Goal: Task Accomplishment & Management: Complete application form

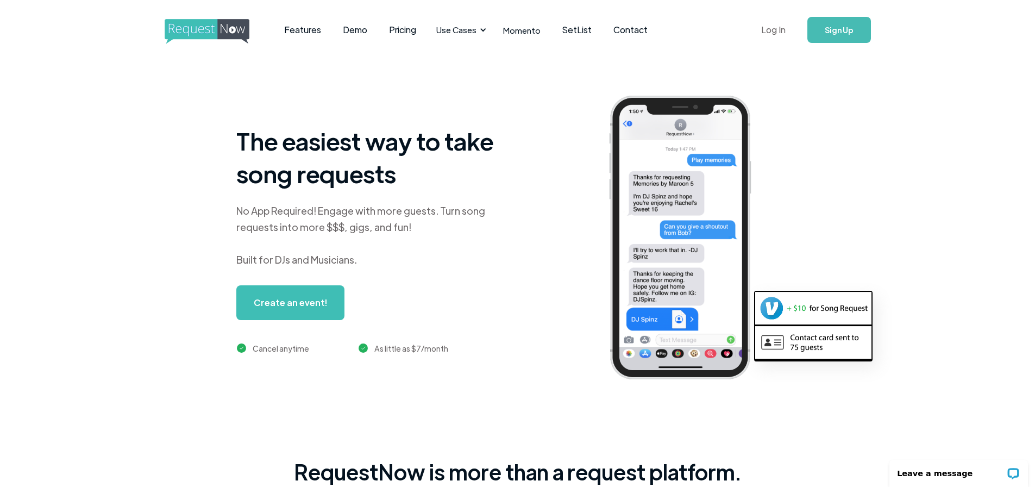
click at [771, 29] on link "Log In" at bounding box center [773, 30] width 46 height 38
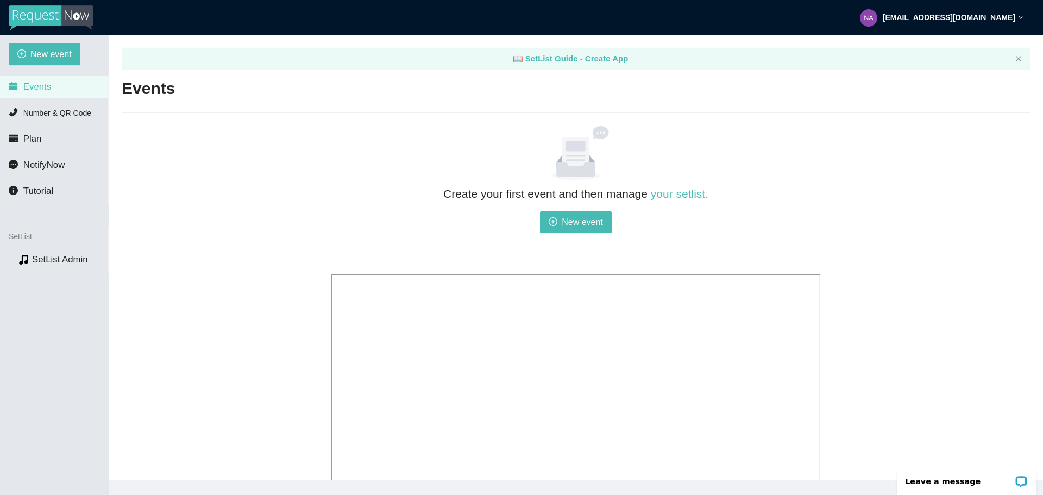
click at [43, 89] on span "Events" at bounding box center [37, 86] width 28 height 10
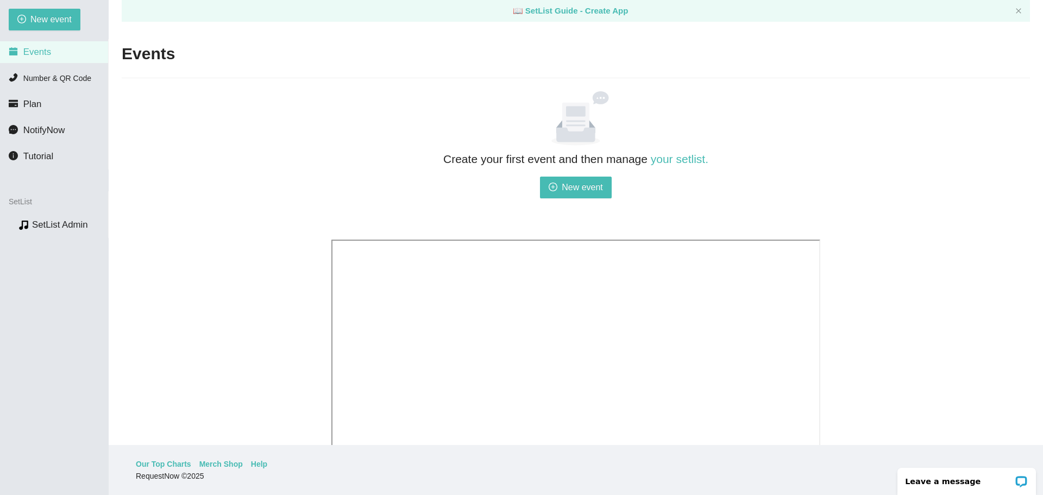
click at [55, 50] on li "Events" at bounding box center [54, 52] width 108 height 22
click at [55, 74] on span "Number & QR Code" at bounding box center [57, 78] width 68 height 9
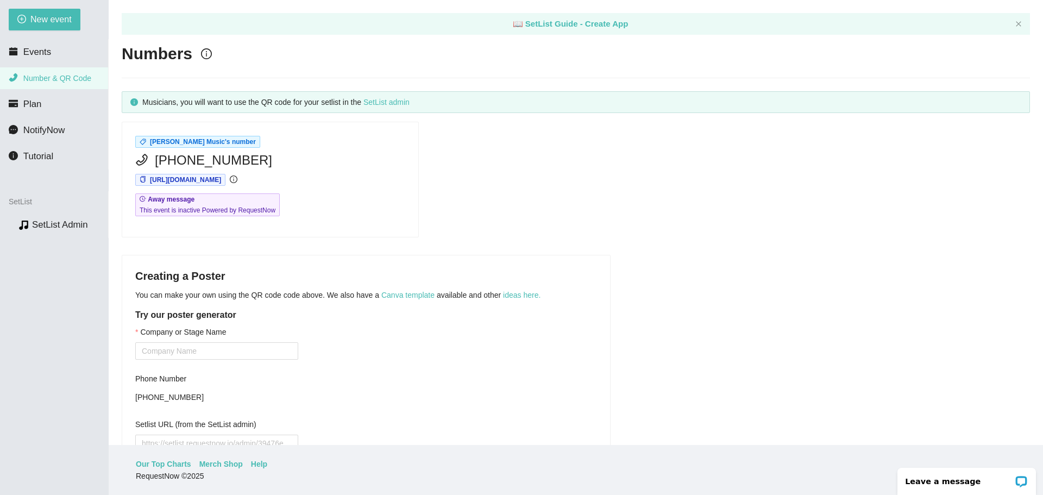
scroll to position [54, 0]
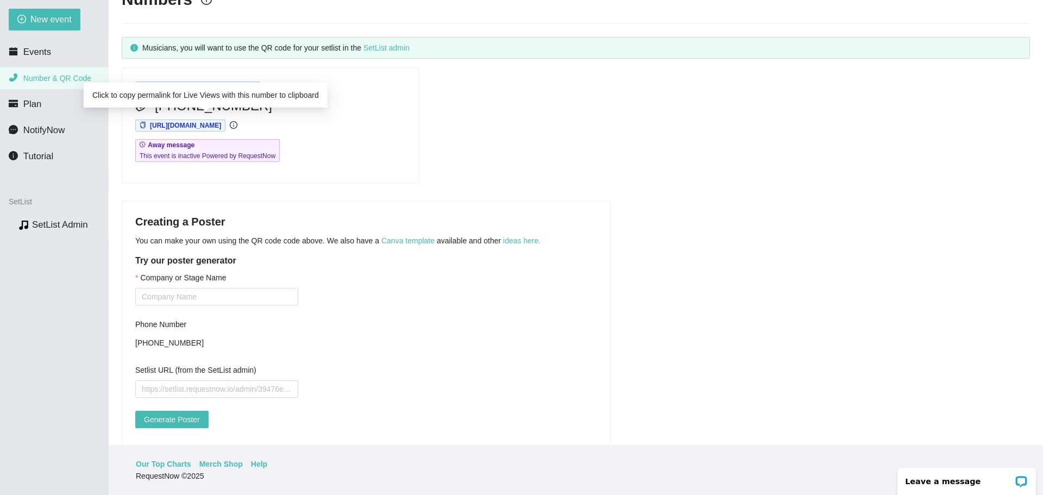
click at [221, 125] on span "https://app.requestnow.io/jejnoqe/next" at bounding box center [185, 126] width 71 height 8
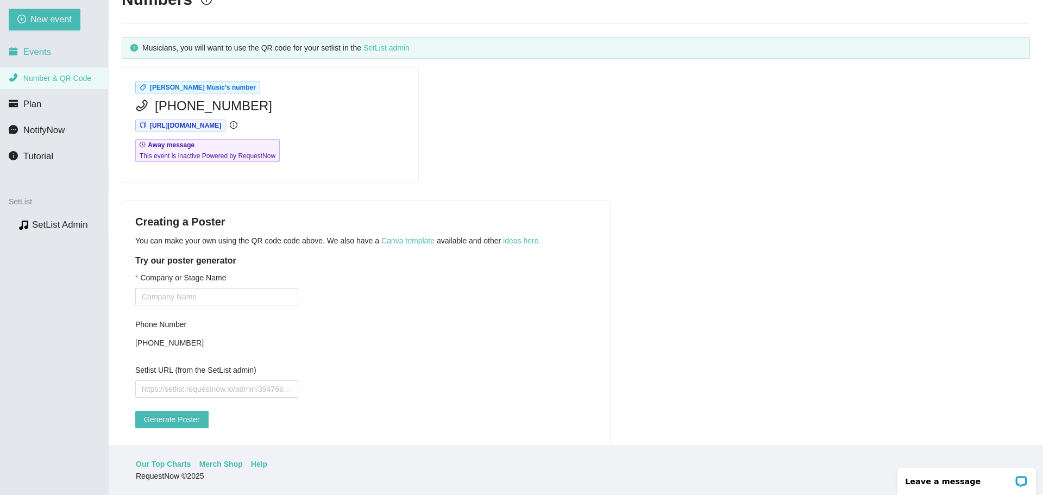
click at [40, 62] on li "Events" at bounding box center [54, 52] width 108 height 22
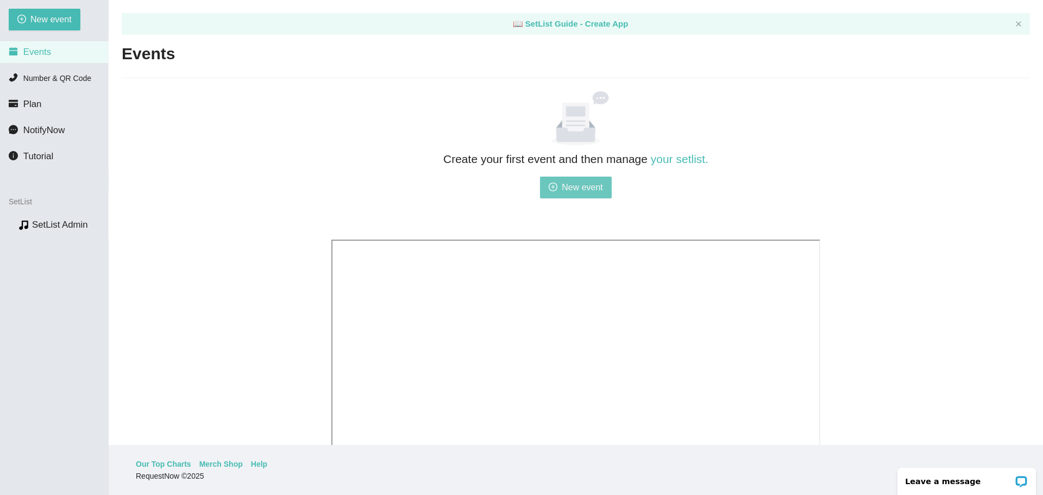
click at [564, 184] on span "New event" at bounding box center [582, 187] width 41 height 14
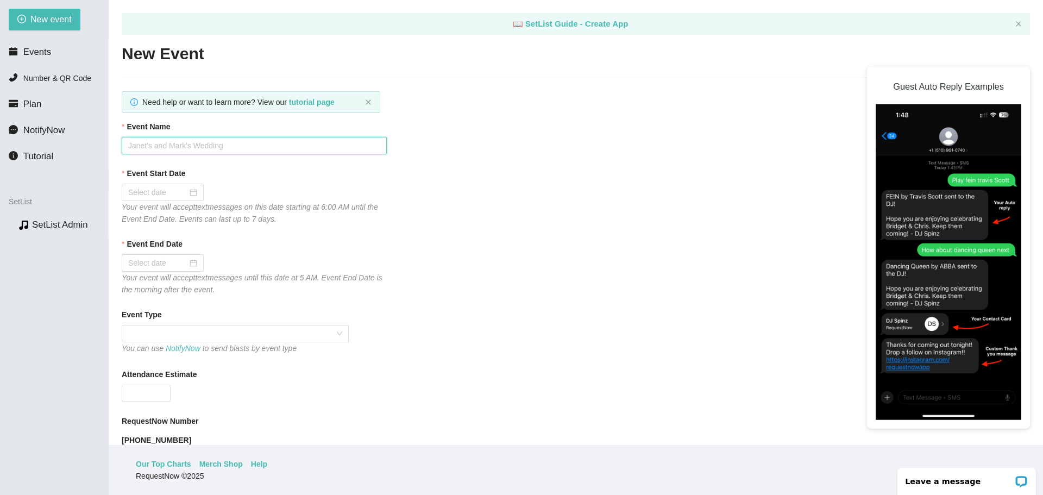
click at [218, 150] on input "Event Name" at bounding box center [254, 145] width 265 height 17
type input "Nate Worzel Live at Town Square Pub n Grub"
click at [179, 191] on input "Event Start Date" at bounding box center [157, 192] width 59 height 12
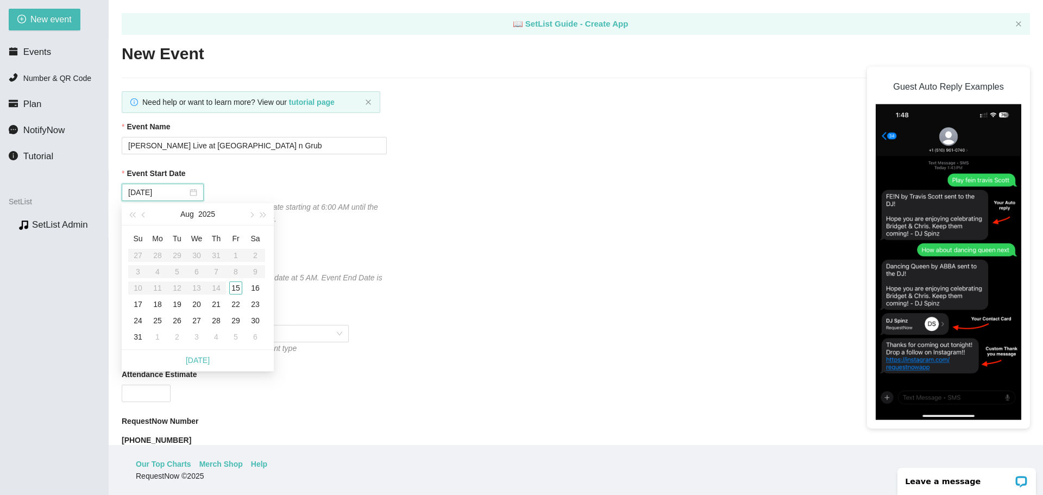
type input "09/02/2025"
click at [204, 359] on link "Today" at bounding box center [198, 360] width 24 height 9
type input "08/15/2025"
type input "08/16/2025"
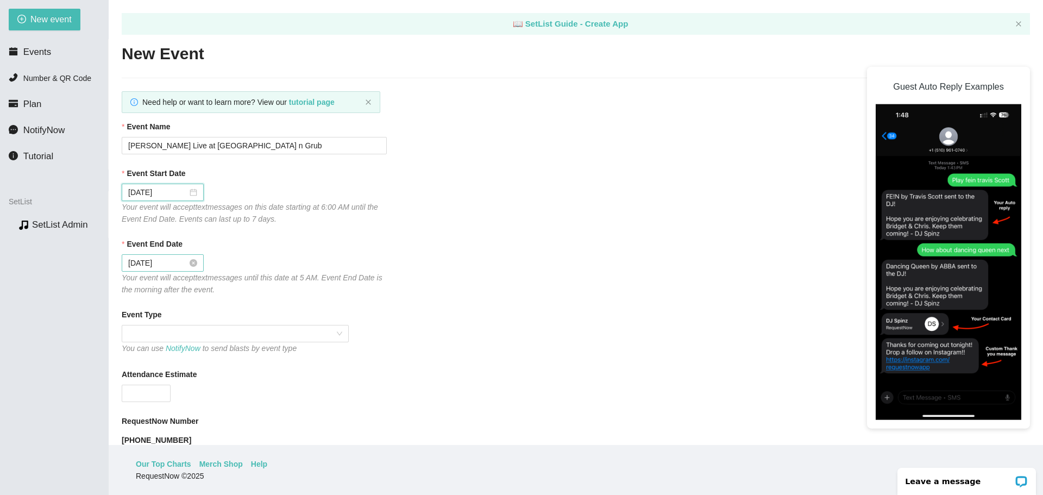
click at [174, 264] on input "08/16/2025" at bounding box center [157, 263] width 59 height 12
click at [470, 267] on div "Event End Date 08/16/2025 Your event will accept text messages until this date …" at bounding box center [576, 267] width 908 height 58
click at [176, 333] on span at bounding box center [235, 333] width 214 height 16
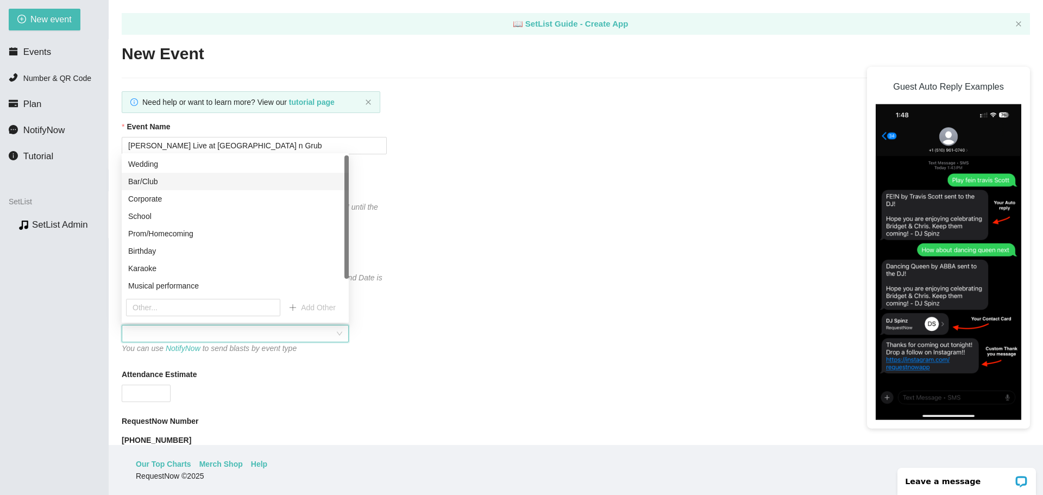
click at [143, 184] on div "Bar/Club" at bounding box center [235, 181] width 214 height 12
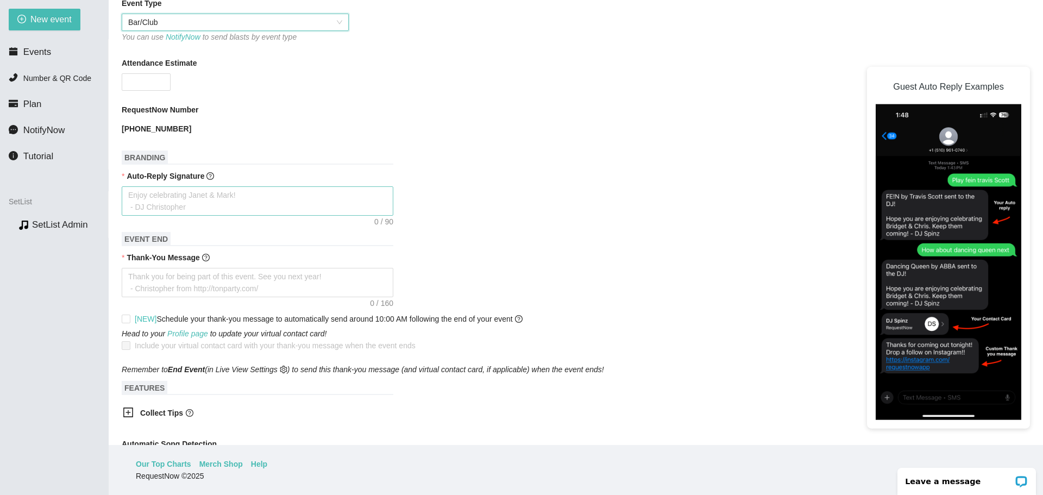
scroll to position [326, 0]
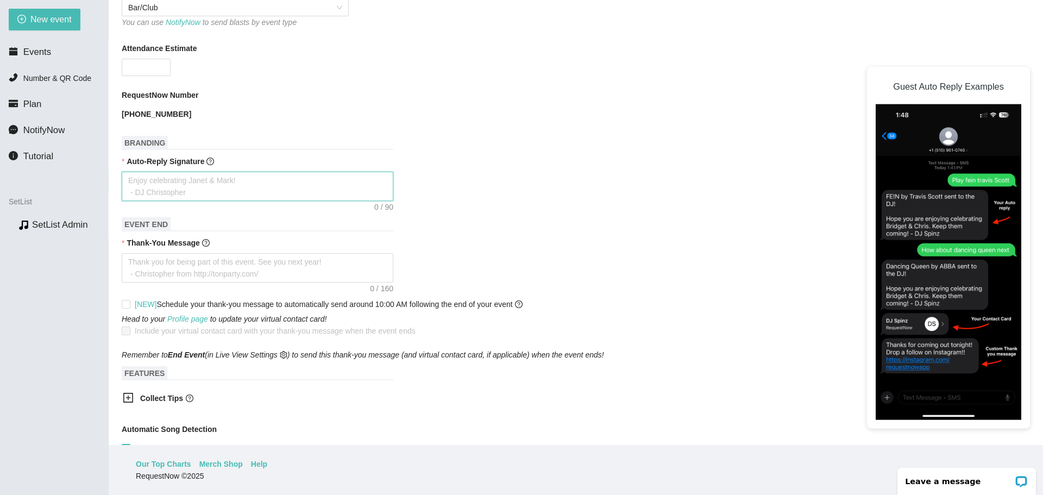
click at [224, 185] on textarea "Auto-Reply Signature" at bounding box center [258, 186] width 272 height 29
drag, startPoint x: 224, startPoint y: 185, endPoint x: 184, endPoint y: 172, distance: 41.6
click at [184, 172] on textarea "Auto-Reply Signature" at bounding box center [258, 186] width 272 height 29
click at [124, 394] on icon "plus-square" at bounding box center [128, 397] width 11 height 11
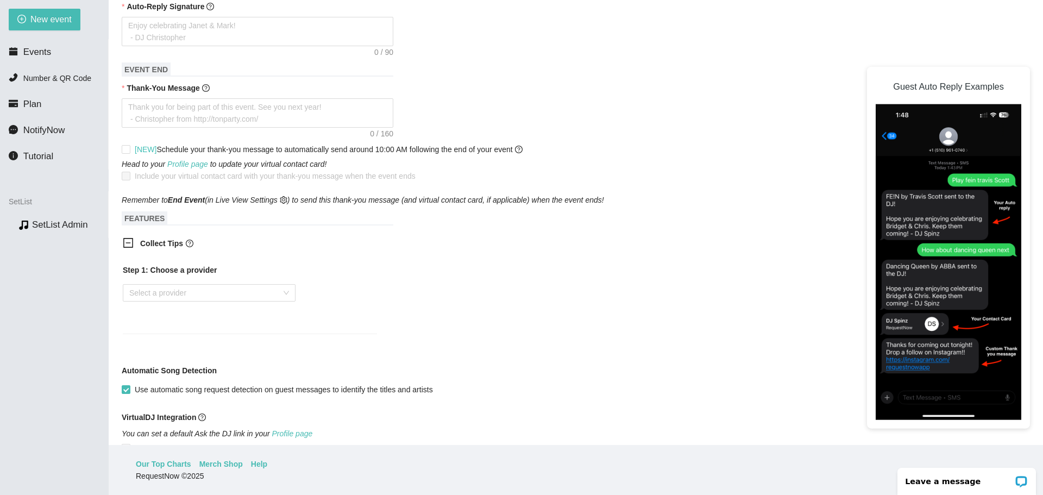
scroll to position [489, 0]
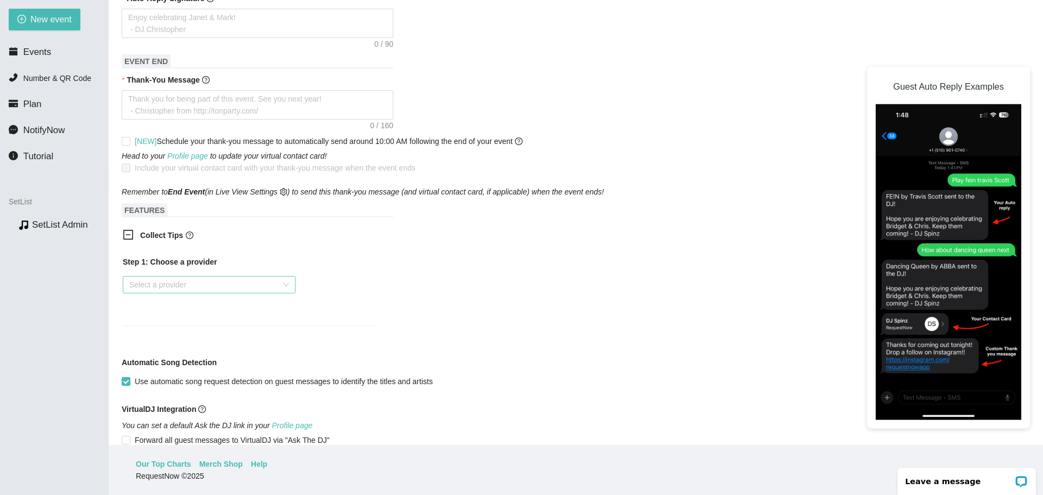
click at [168, 289] on input "search" at bounding box center [205, 284] width 152 height 16
click at [150, 323] on div "Venmo" at bounding box center [209, 324] width 160 height 12
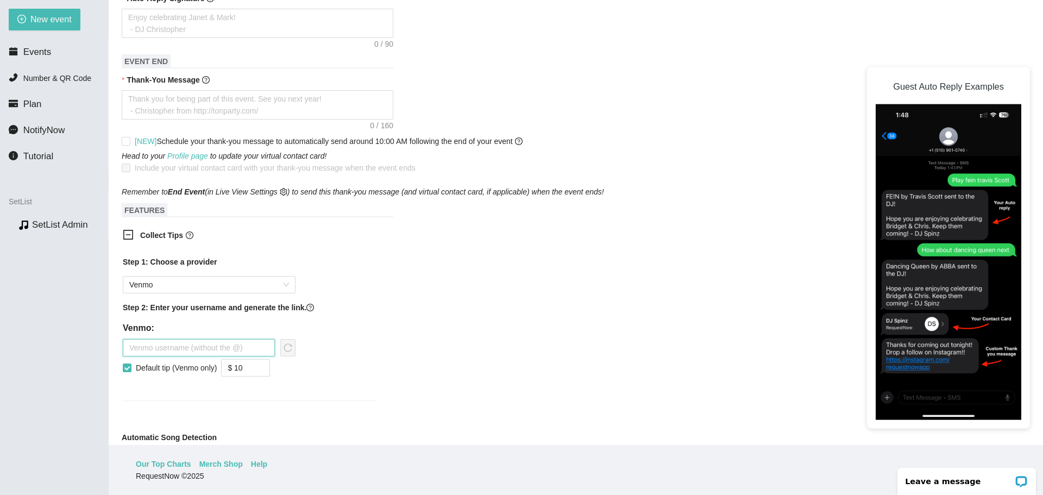
click at [174, 350] on input "text" at bounding box center [199, 347] width 152 height 17
click at [129, 366] on input "Default tip (Venmo only)" at bounding box center [127, 367] width 8 height 8
checkbox input "false"
click at [146, 348] on input "text" at bounding box center [199, 347] width 152 height 17
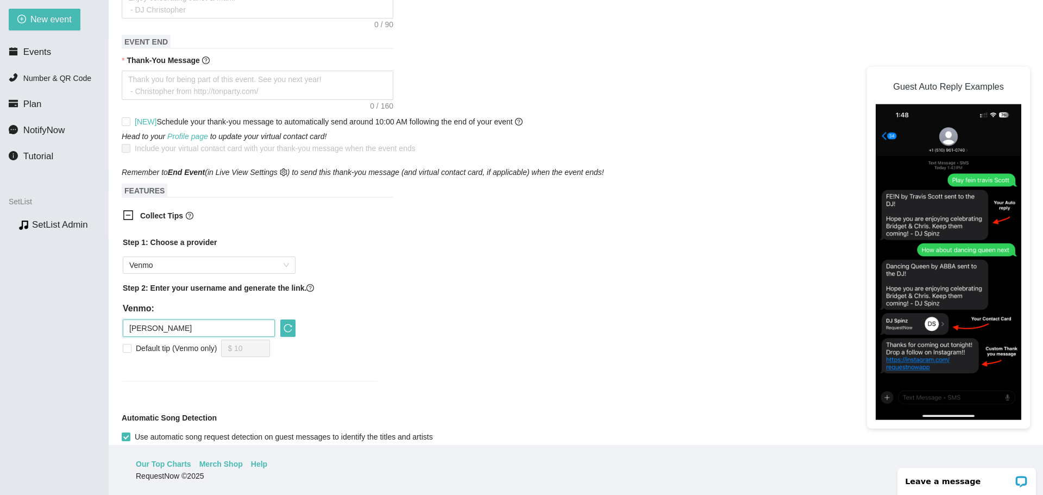
scroll to position [543, 0]
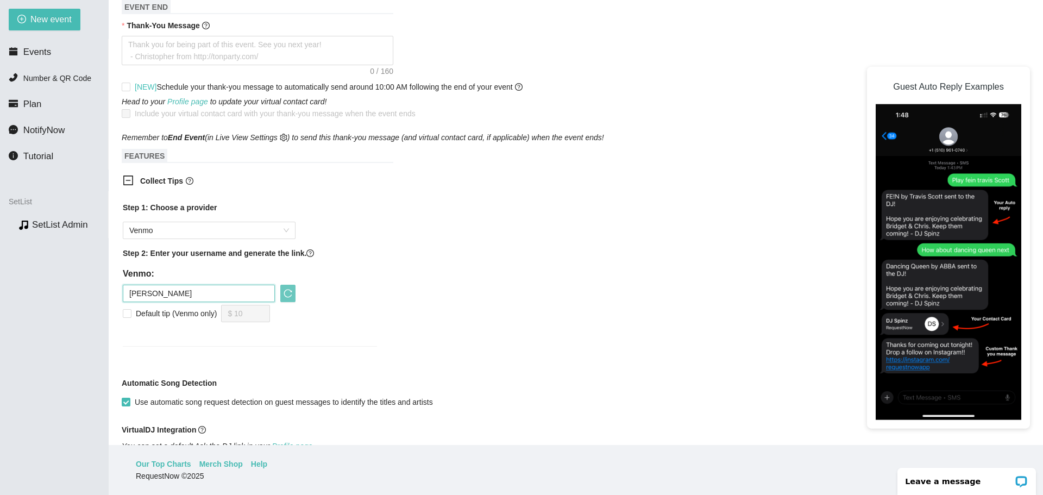
type input "Nathanael-Worzel"
click at [291, 292] on icon "reload" at bounding box center [287, 293] width 9 height 9
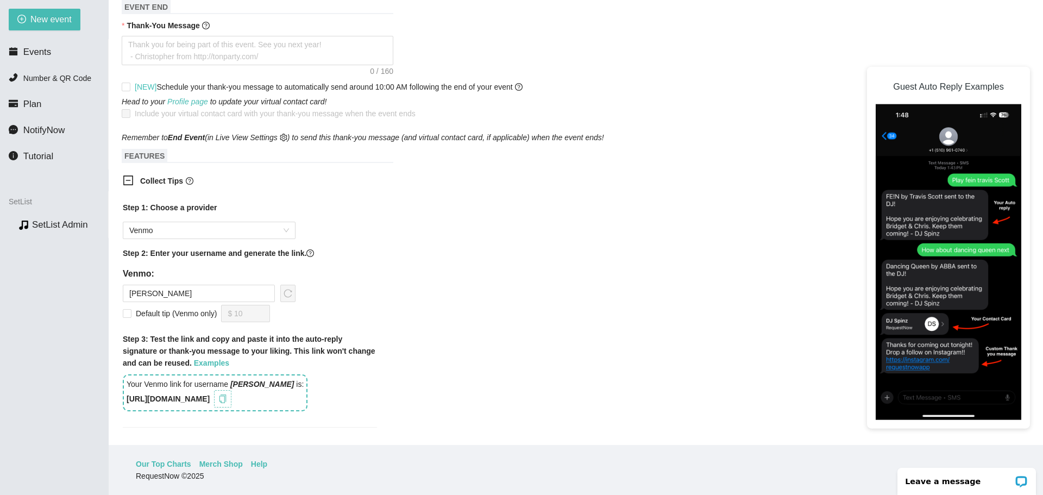
click at [227, 396] on icon "copy" at bounding box center [222, 398] width 9 height 9
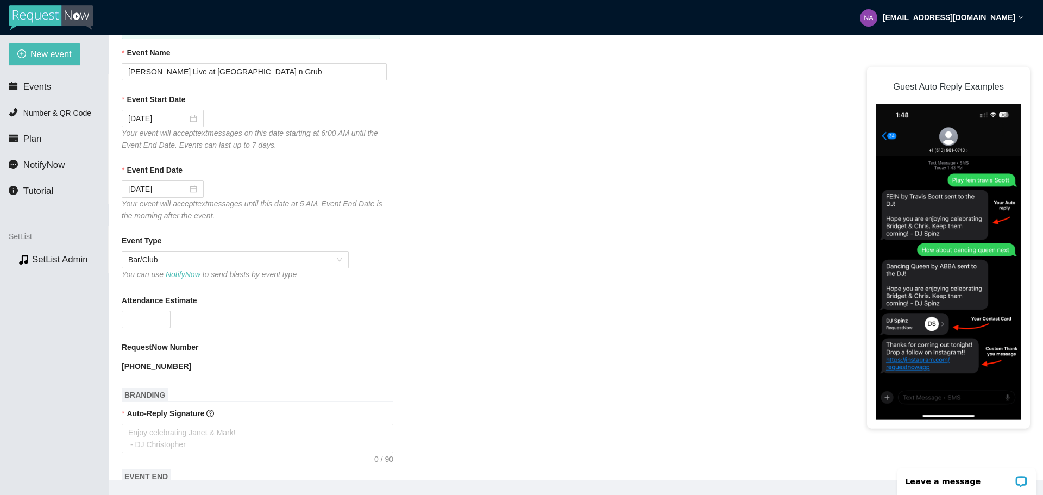
scroll to position [163, 0]
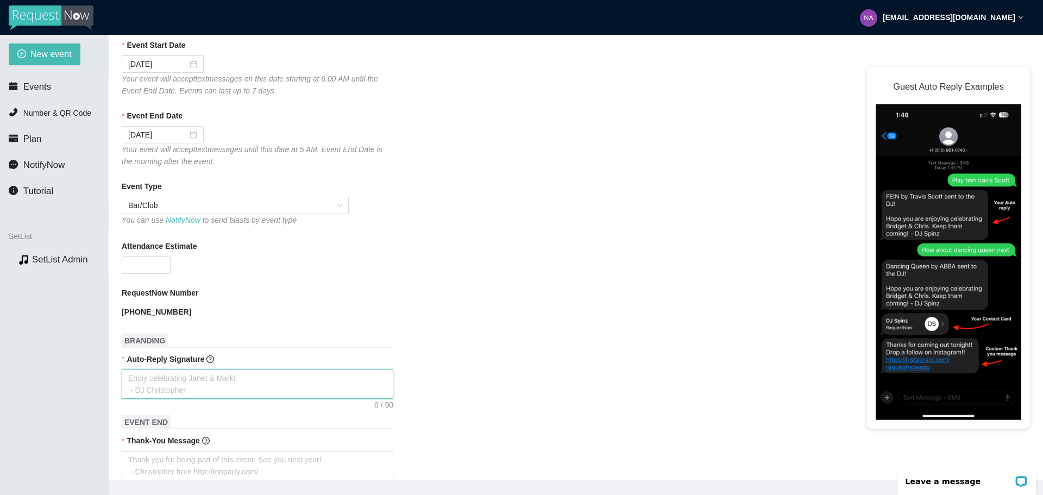
click at [156, 385] on textarea "Auto-Reply Signature" at bounding box center [258, 383] width 272 height 29
type textarea "L"
type textarea "Le"
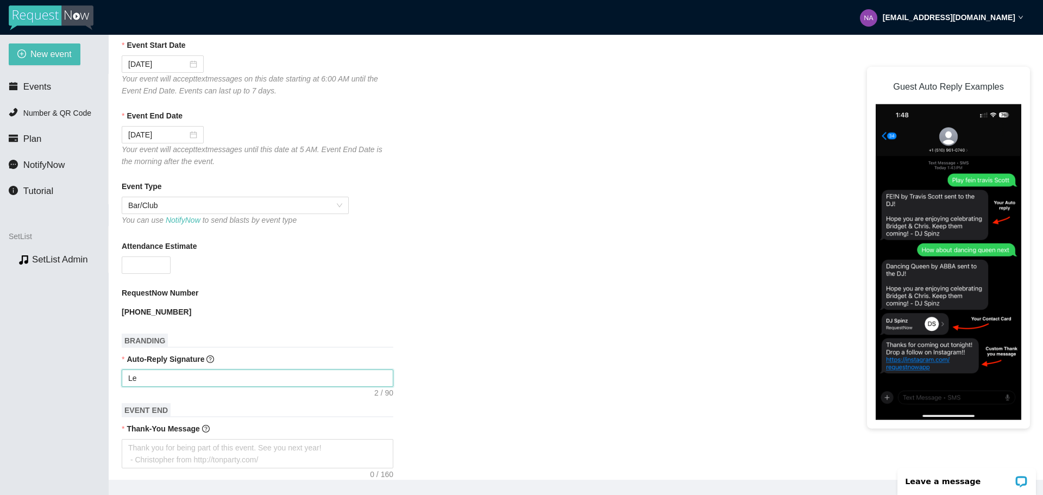
type textarea "Lea"
type textarea "Leav"
type textarea "Leave"
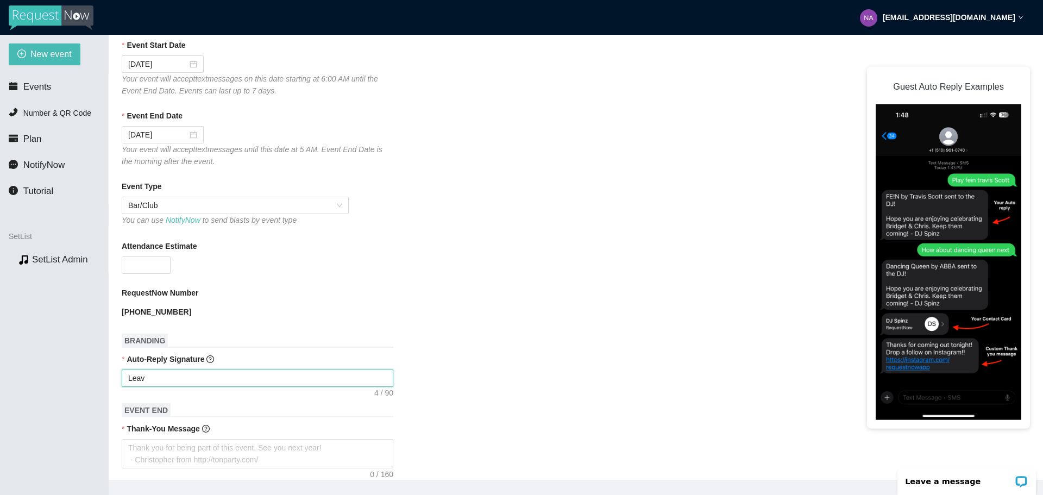
type textarea "Leave"
type textarea "Leave a"
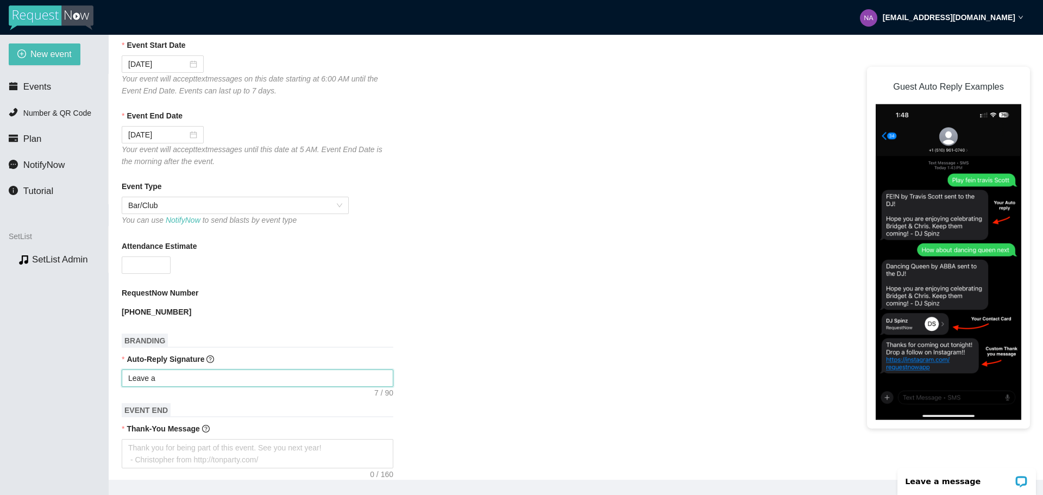
type textarea "Leave a"
type textarea "Leave a T"
type textarea "Leave a"
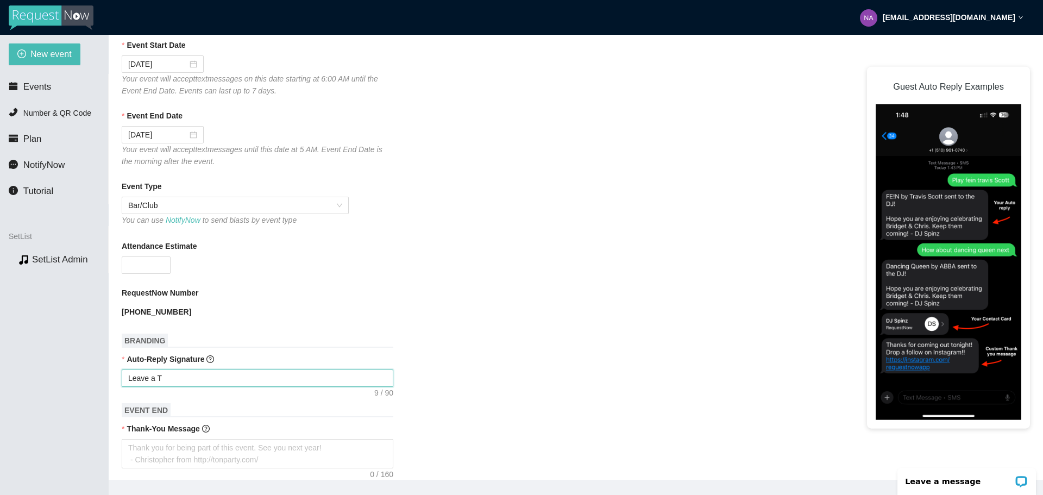
type textarea "Leave a"
type textarea "Leave a T"
type textarea "Leave a Ti"
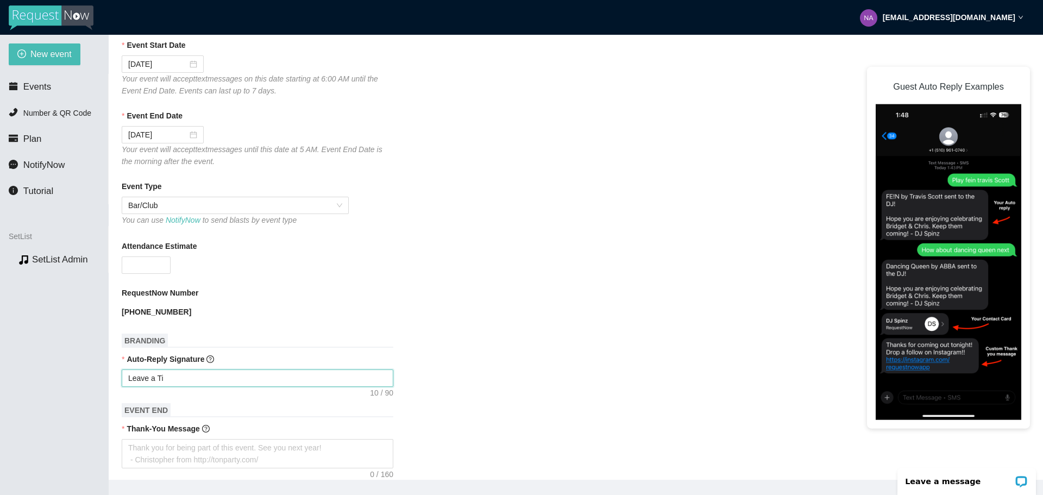
type textarea "Leave a Tip"
type textarea "Leave a Tip?"
paste textarea "https://songtip.me/3UvLnGw"
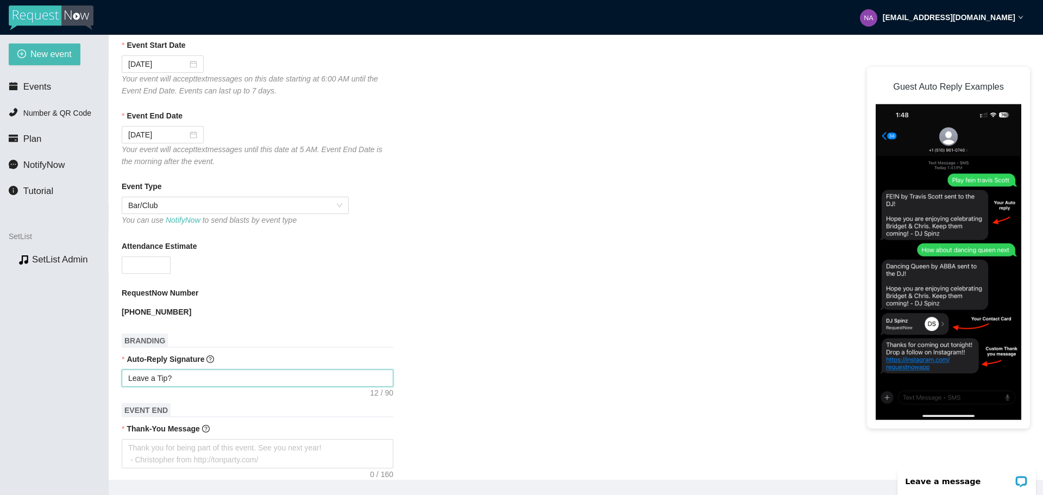
type textarea "Leave a Tip?https://songtip.me/3UvLnGw"
click at [169, 380] on textarea "Leave a Tip?https://songtip.me/3UvLnGw" at bounding box center [258, 377] width 272 height 17
type textarea "Leave a Tip? https://songtip.me/3UvLnGw"
click at [289, 374] on textarea "Leave a Tip? https://songtip.me/3UvLnGw" at bounding box center [258, 377] width 272 height 17
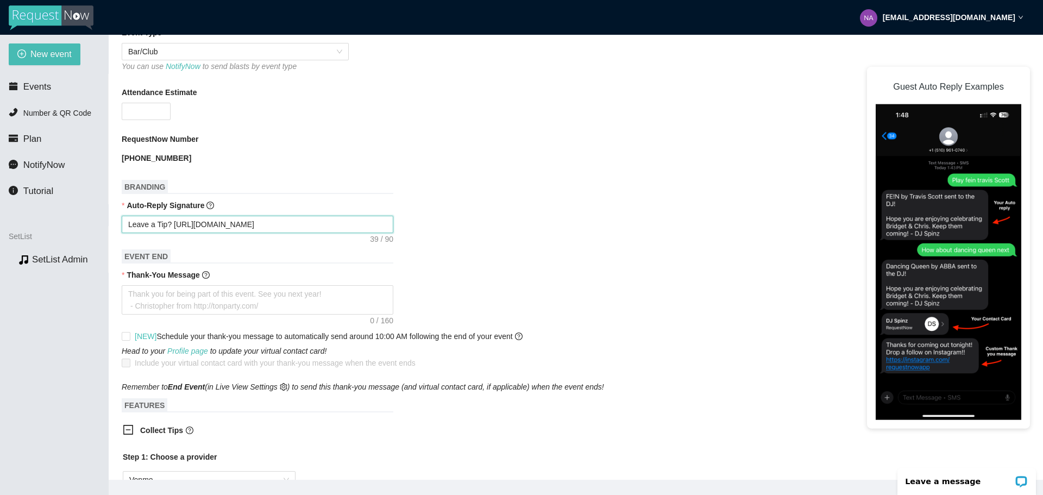
scroll to position [326, 0]
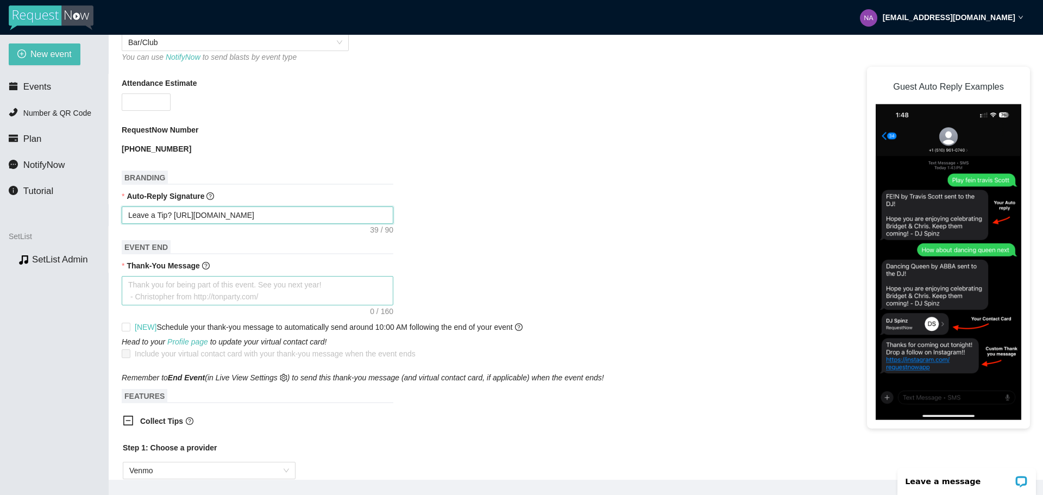
type textarea "Leave a Tip? https://songtip.me/3UvLnGw"
click at [197, 288] on textarea "Thank-You Message" at bounding box center [258, 290] width 272 height 29
type textarea "E"
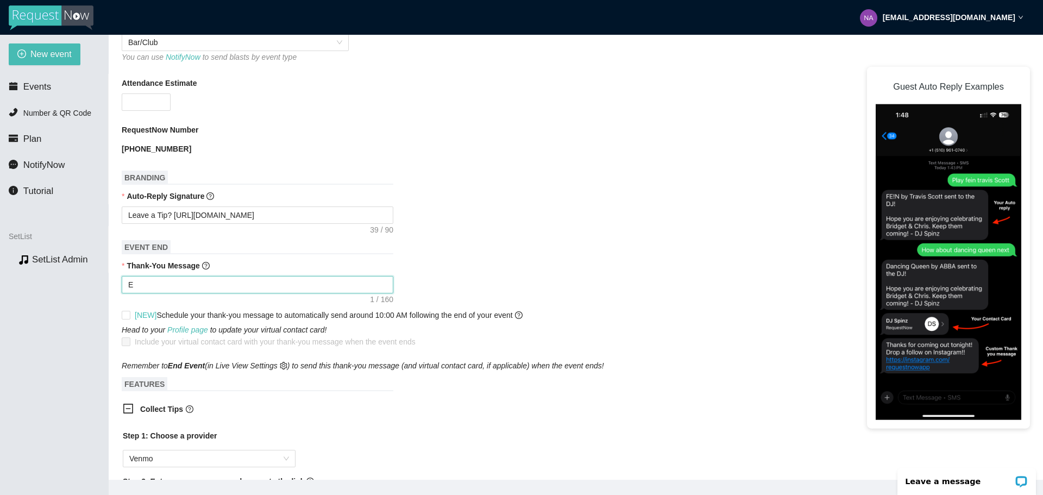
type textarea "En"
type textarea "Enj"
type textarea "Enjo"
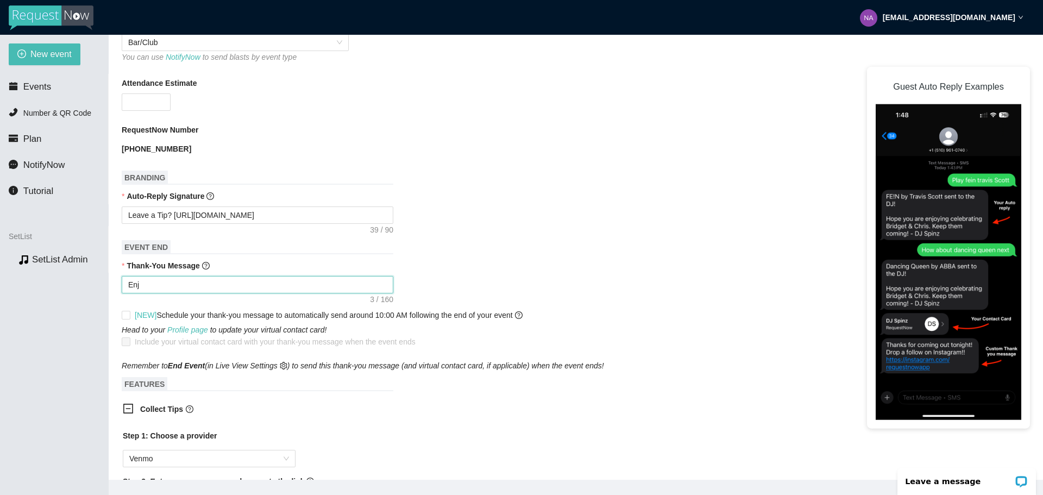
type textarea "Enjo"
type textarea "Enjoy"
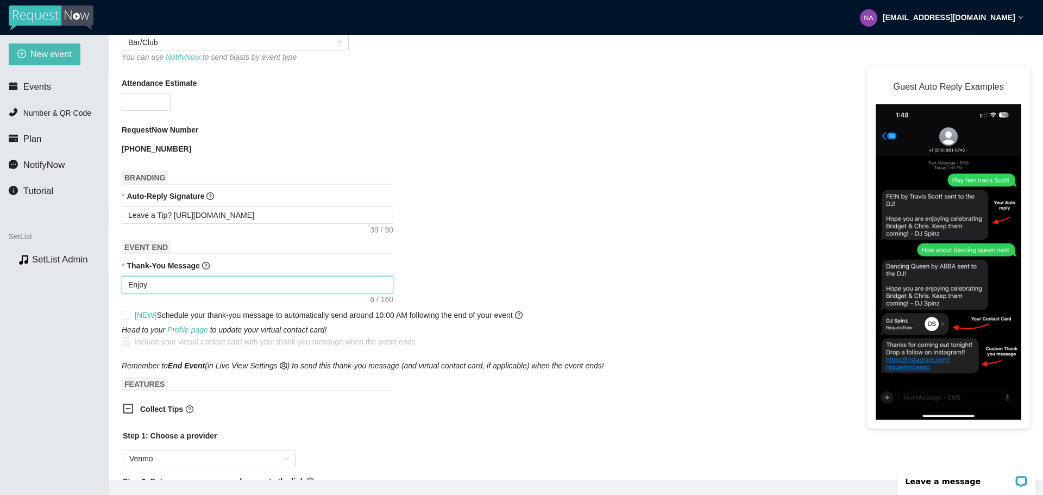
type textarea "Enjoy N"
type textarea "Enjoy Na"
type textarea "Enjoy Nat"
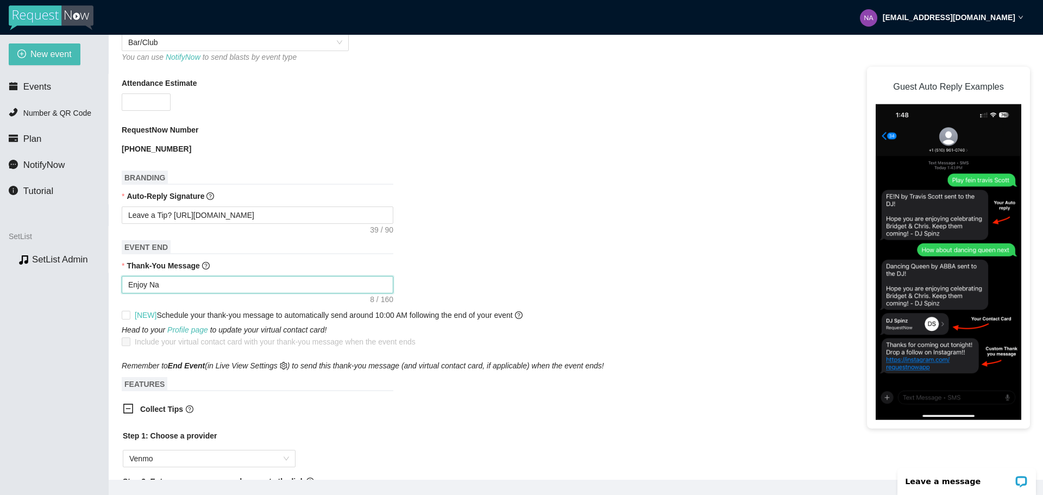
type textarea "Enjoy Nat"
type textarea "Enjoy Nate"
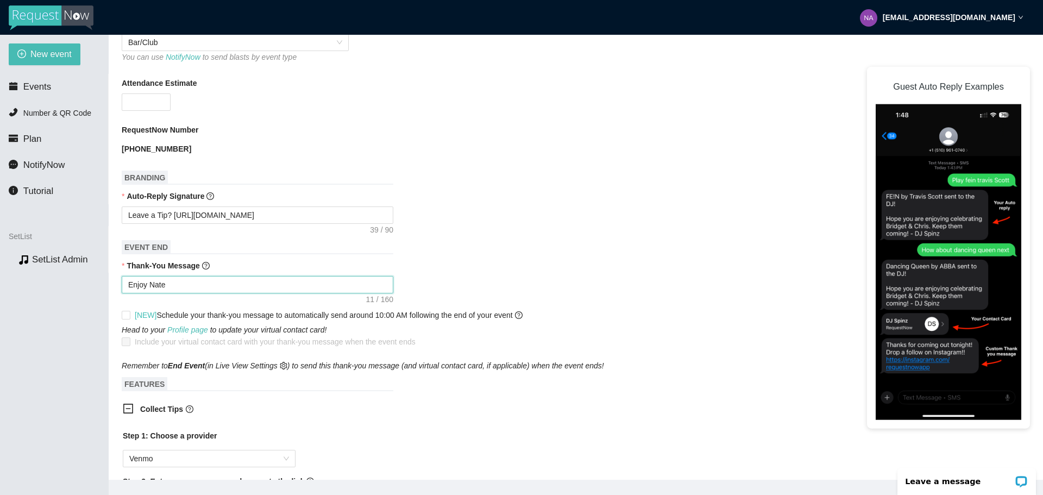
type textarea "Enjoy Nate W"
type textarea "Enjoy Nate Wo"
type textarea "Enjoy Nate Wor"
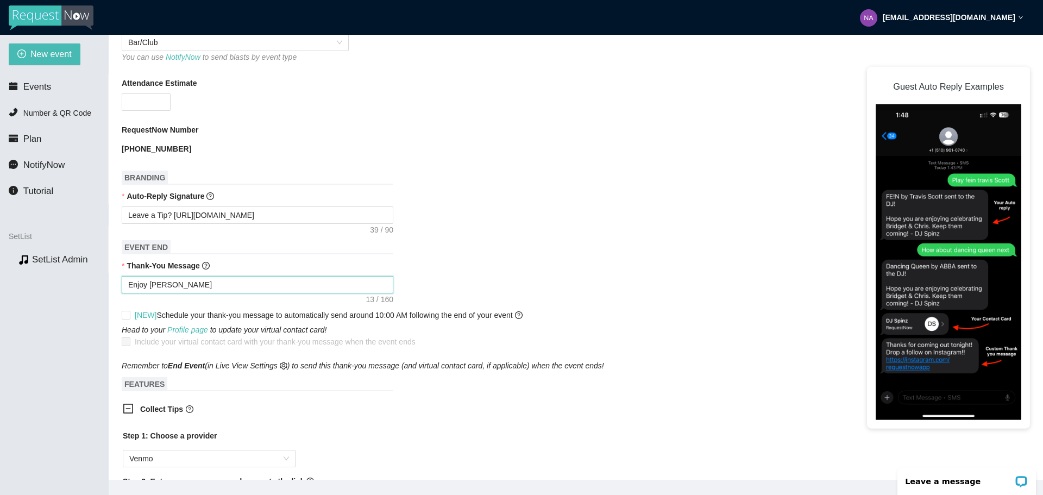
type textarea "Enjoy Nate Wor"
type textarea "Enjoy Nate Worz"
type textarea "Enjoy Nate Worze"
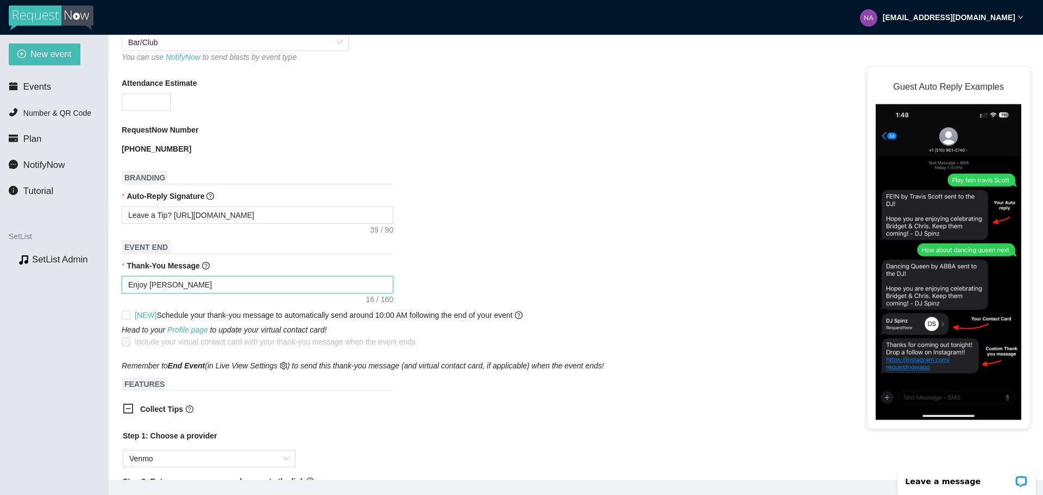
type textarea "Enjoy Nate Worzel"
type textarea "Enjoy Nate Worzel M"
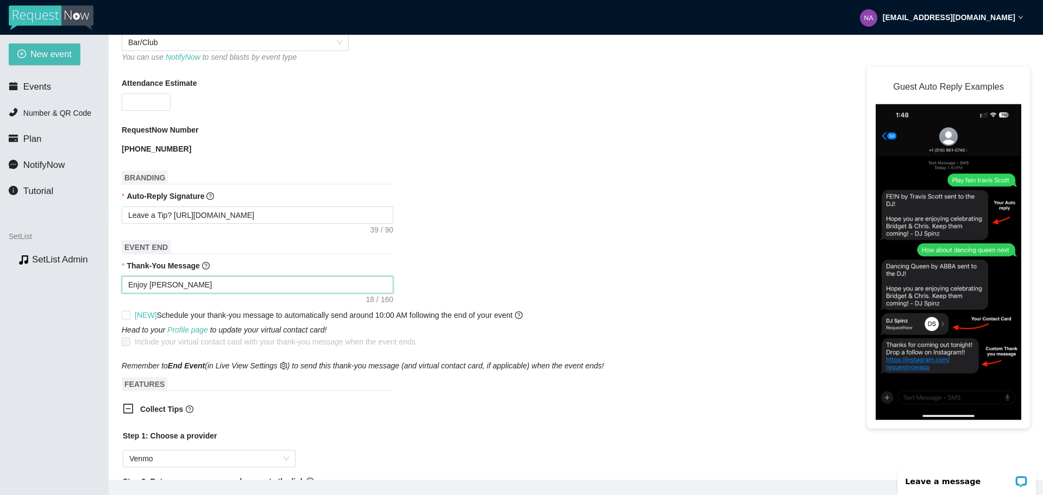
type textarea "Enjoy Nate Worzel M"
type textarea "Enjoy Nate Worzel Mu"
type textarea "Enjoy Nate Worzel Mus"
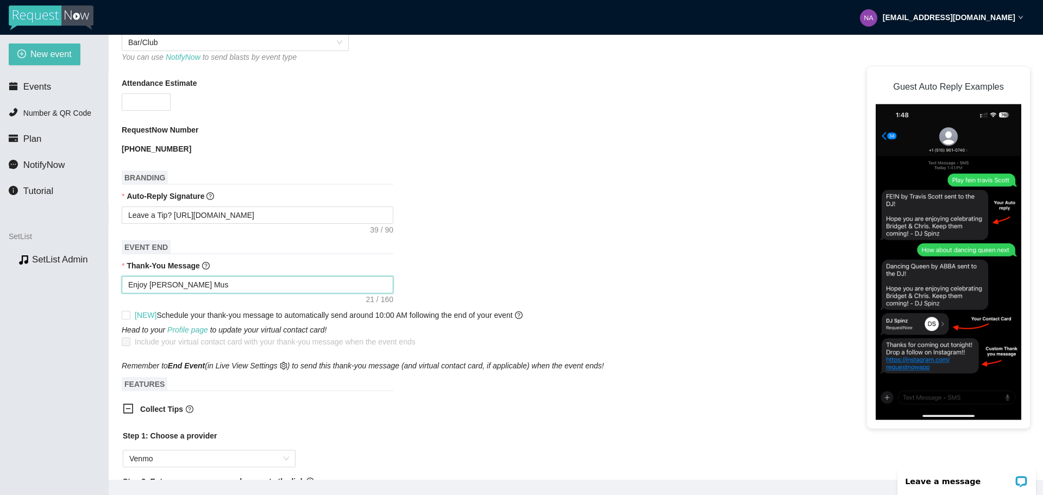
type textarea "Enjoy Nate Worzel Musi"
type textarea "Enjoy Nate Worzel Music"
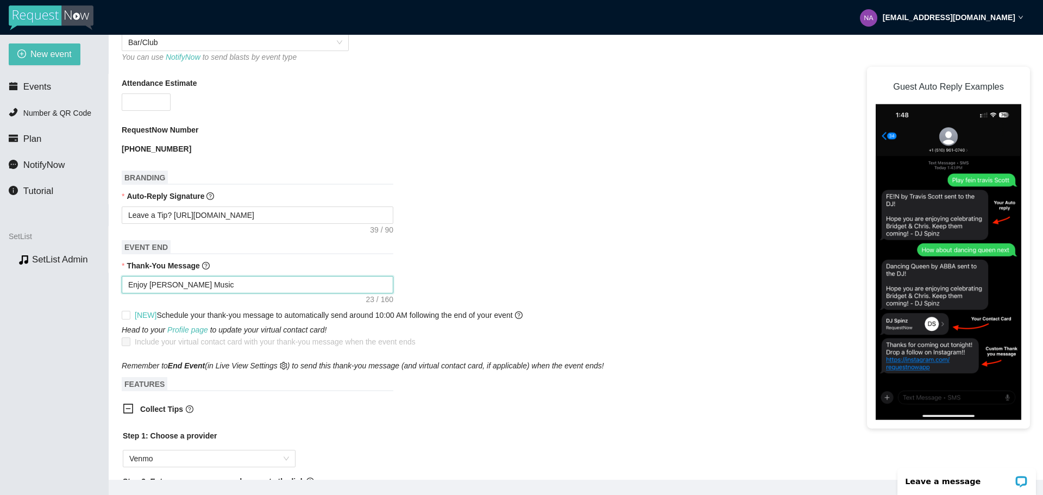
type textarea "Enjoy Nate Worzel Music"
type textarea "Enjoy Nate Worzel Music a"
type textarea "Enjoy Nate Worzel Music at"
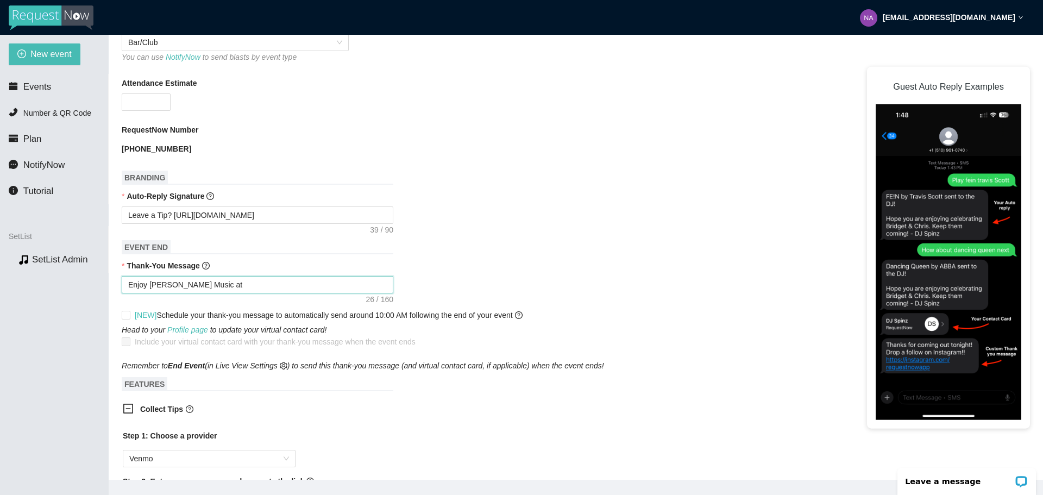
type textarea "Enjoy Nate Worzel Music at"
type textarea "Enjoy Nate Worzel Music at T"
type textarea "Enjoy Nate Worzel Music at To"
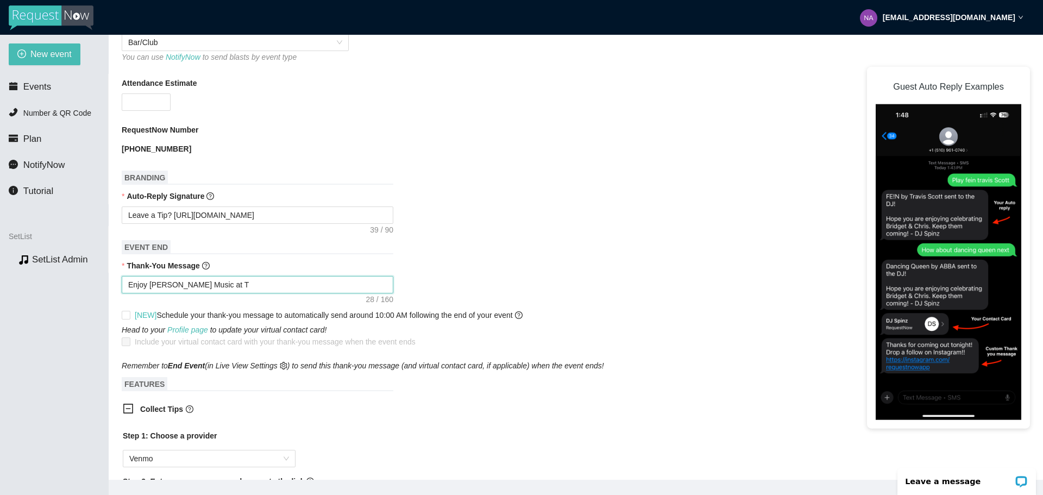
type textarea "Enjoy Nate Worzel Music at To"
type textarea "Enjoy Nate Worzel Music at Tow"
type textarea "Enjoy Nate Worzel Music at Town"
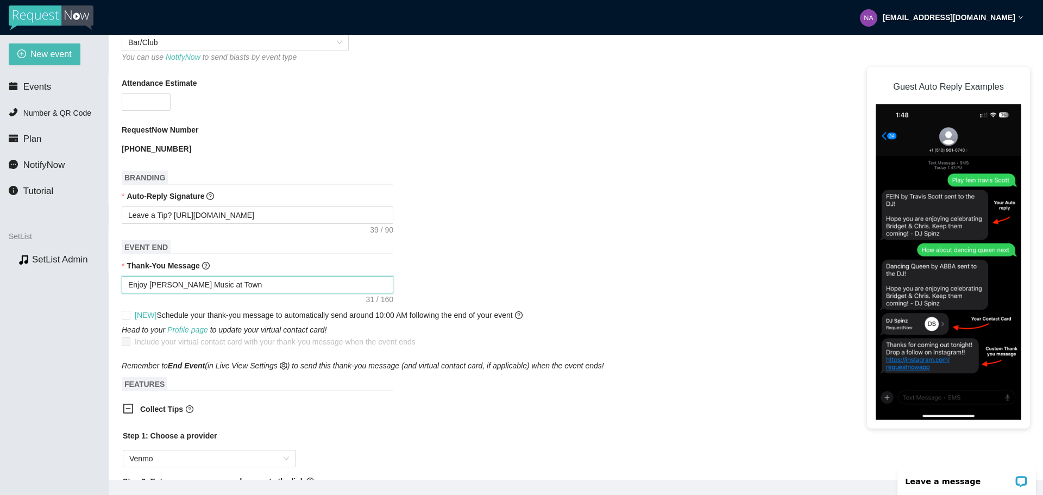
type textarea "Enjoy Nate Worzel Music at Town"
type textarea "Enjoy Nate Worzel Music at Town S"
type textarea "Enjoy Nate Worzel Music at Town Sq"
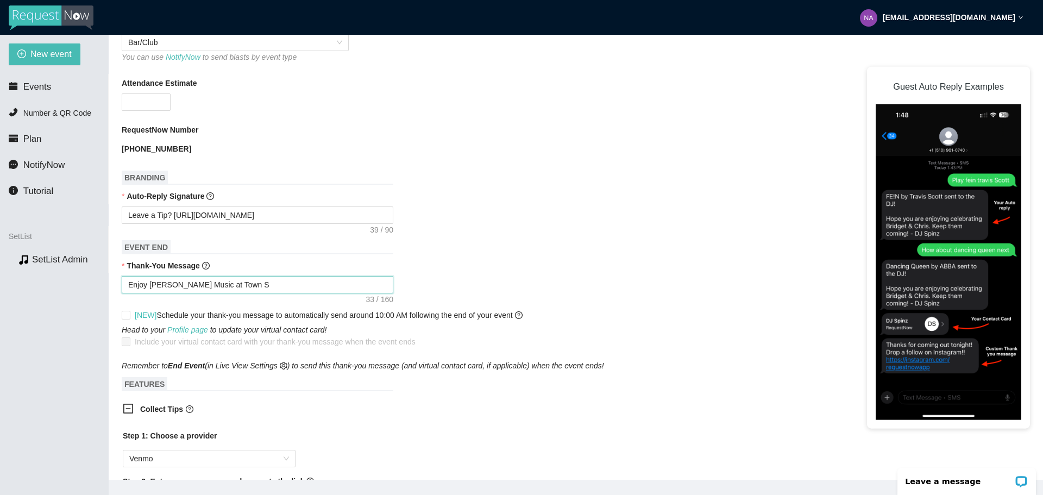
type textarea "Enjoy Nate Worzel Music at Town Sq"
type textarea "Enjoy Nate Worzel Music at Town Squ"
type textarea "Enjoy Nate Worzel Music at Town Squa"
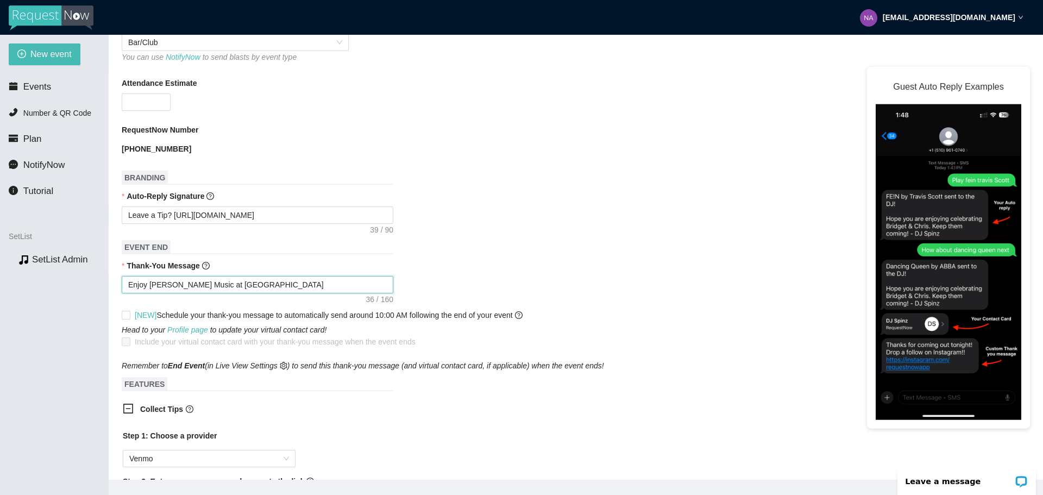
type textarea "Enjoy Nate Worzel Music at Town Squar"
type textarea "Enjoy Nate Worzel Music at Town Square"
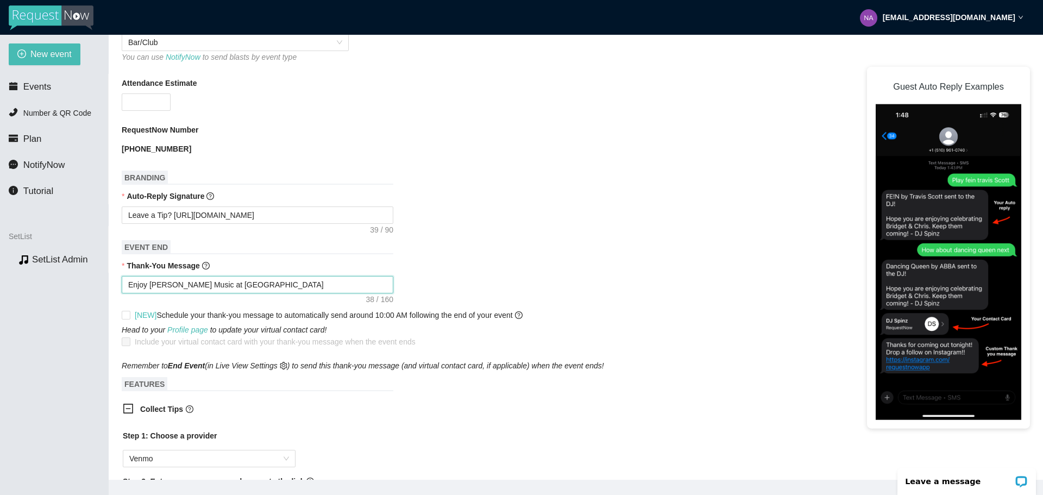
type textarea "Enjoy Nate Worzel Music at Town Square"
type textarea "Enjoy Nate Worzel Music at Town Square P"
type textarea "Enjoy Nate Worzel Music at Town Square Pu"
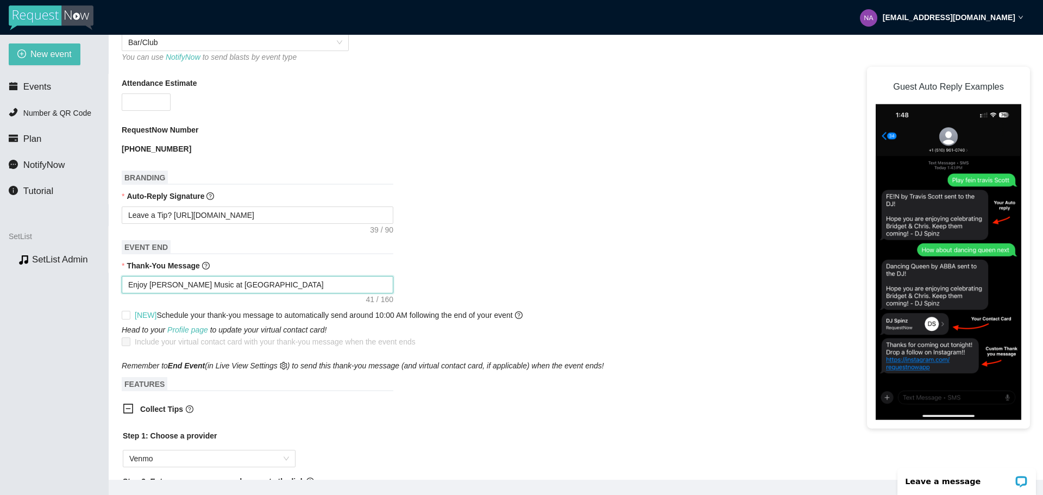
type textarea "Enjoy Nate Worzel Music at Town Square Pub"
type textarea "Enjoy Nate Worzel Music at Town Square Pub n"
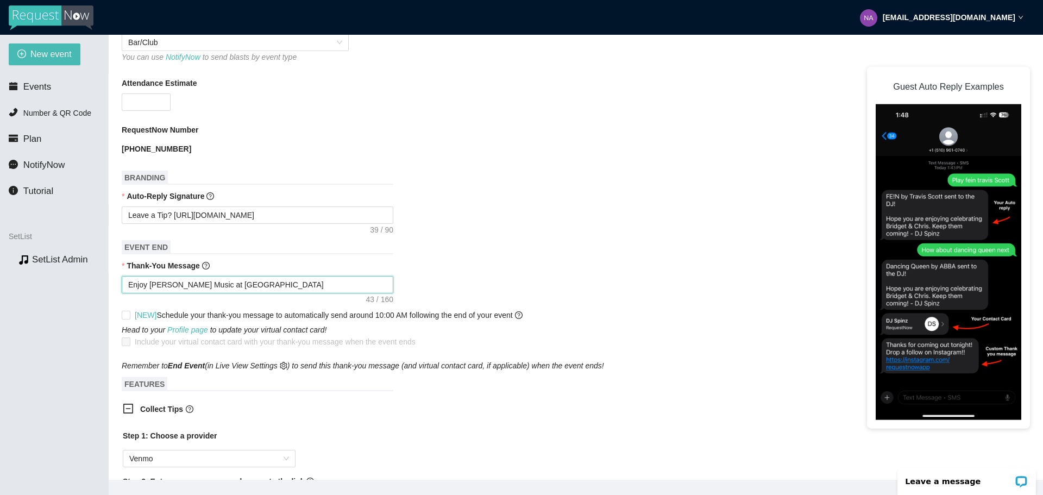
type textarea "Enjoy Nate Worzel Music at Town Square Pub n"
type textarea "Enjoy Nate Worzel Music at Town Square Pub n G"
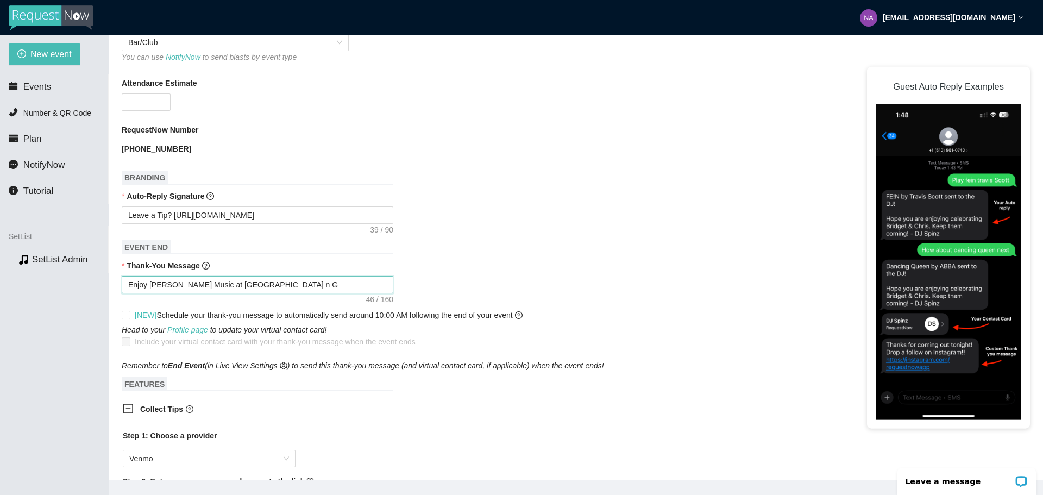
type textarea "Enjoy Nate Worzel Music at Town Square Pub n Gr"
type textarea "Enjoy Nate Worzel Music at Town Square Pub n Gru"
type textarea "Enjoy Nate Worzel Music at Town Square Pub n Grub"
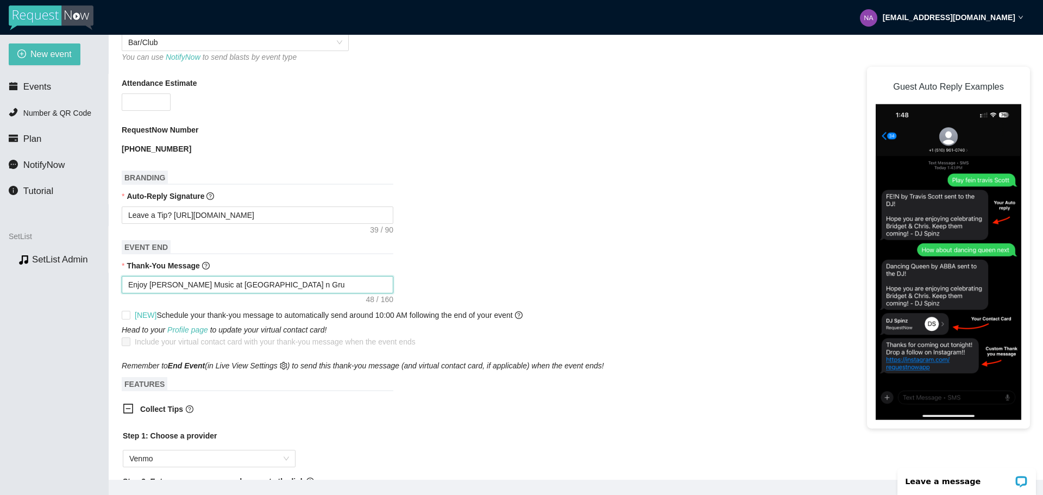
type textarea "Enjoy Nate Worzel Music at Town Square Pub n Grub"
type textarea "Enjoy Nate Worzel Music at Town Square Pub n Grub?"
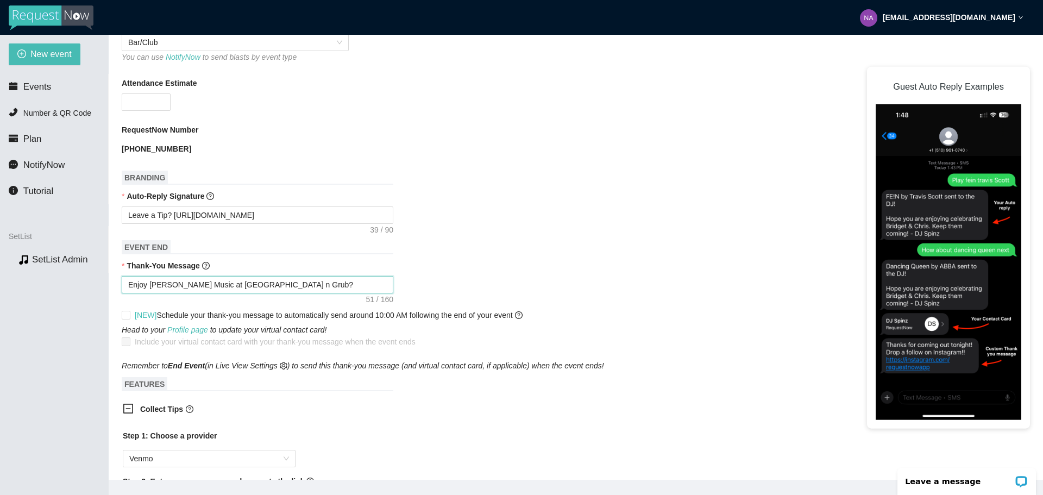
type textarea "Enjoy Nate Worzel Music at Town Square Pub n Grub? F"
type textarea "Enjoy Nate Worzel Music at Town Square Pub n Grub? Fo"
type textarea "Enjoy Nate Worzel Music at Town Square Pub n Grub? Fol"
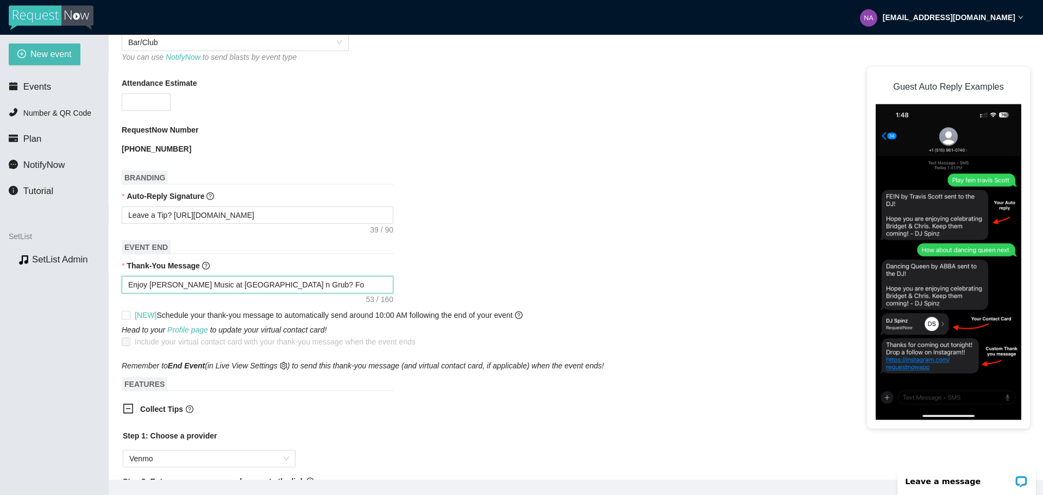
type textarea "Enjoy Nate Worzel Music at Town Square Pub n Grub? Fol"
type textarea "Enjoy Nate Worzel Music at Town Square Pub n Grub? Foll"
type textarea "Enjoy Nate Worzel Music at Town Square Pub n Grub? Follo"
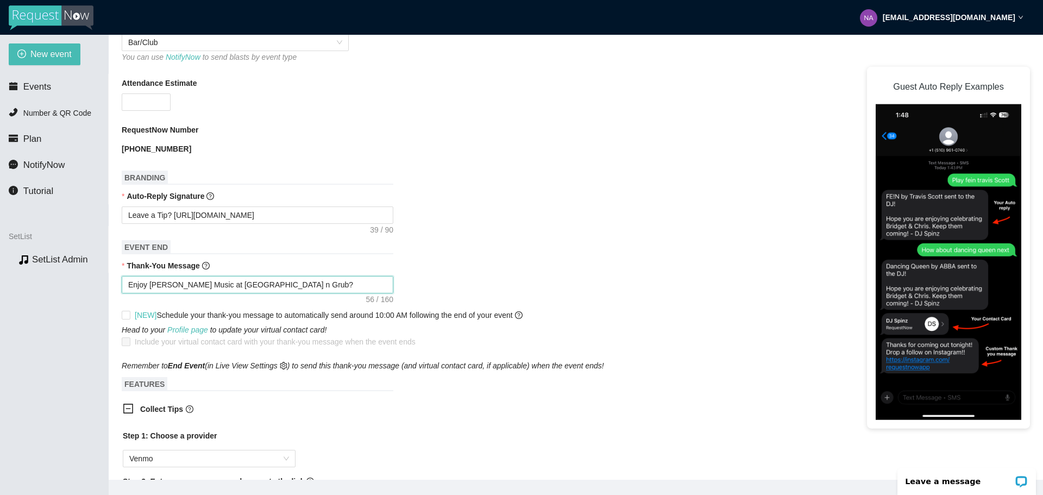
type textarea "Enjoy Nate Worzel Music at Town Square Pub n Grub? Follow"
type textarea "Enjoy Nate Worzel Music at Town Square Pub n Grub? Follow f"
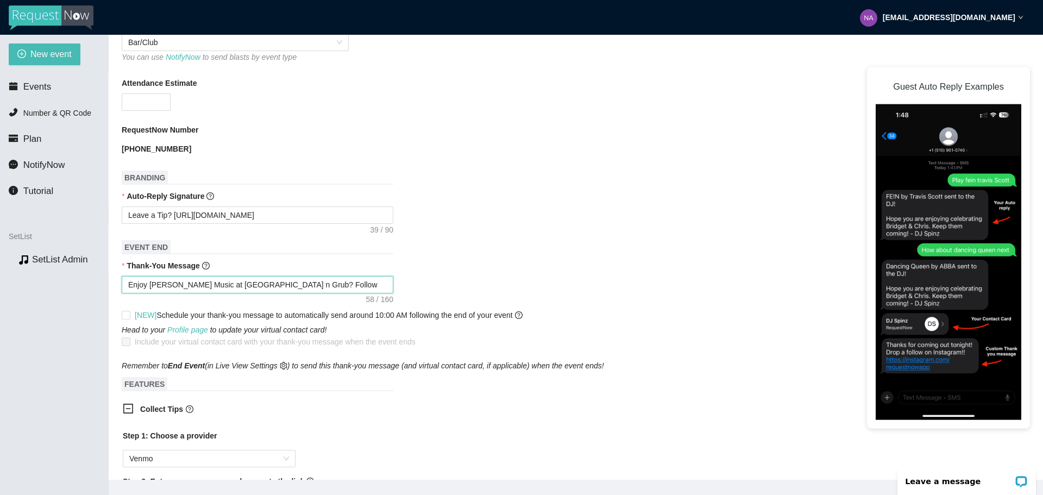
type textarea "Enjoy Nate Worzel Music at Town Square Pub n Grub? Follow f"
type textarea "Enjoy Nate Worzel Music at Town Square Pub n Grub? Follow"
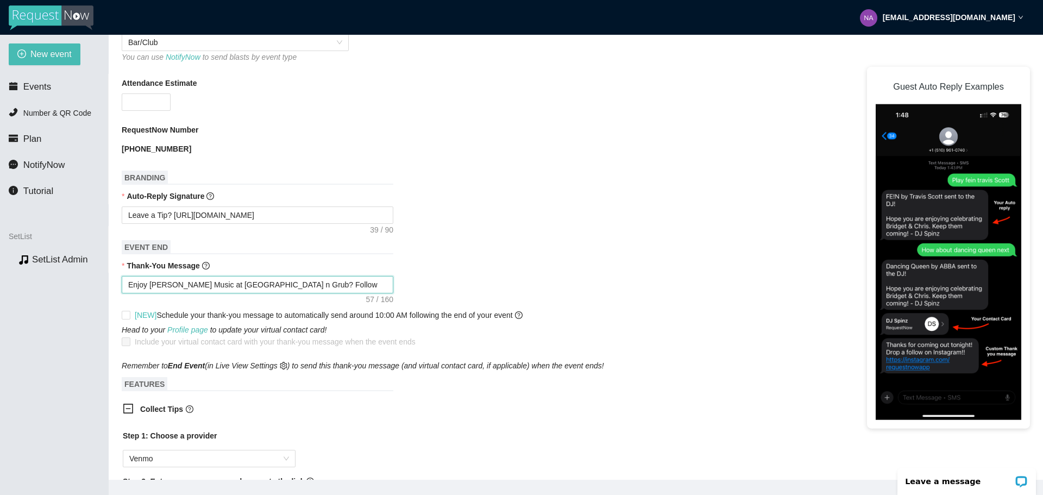
type textarea "Enjoy Nate Worzel Music at Town Square Pub n Grub? Follo"
type textarea "Enjoy Nate Worzel Music at Town Square Pub n Grub? Foll"
type textarea "Enjoy Nate Worzel Music at Town Square Pub n Grub? Fol"
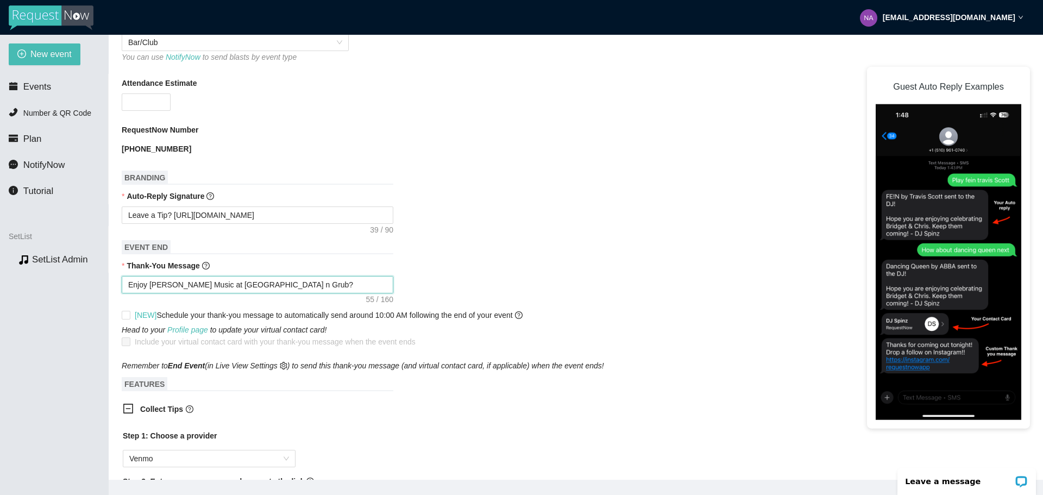
type textarea "Enjoy Nate Worzel Music at Town Square Pub n Grub? Fol"
type textarea "Enjoy Nate Worzel Music at Town Square Pub n Grub? Fo"
type textarea "Enjoy Nate Worzel Music at Town Square Pub n Grub? F"
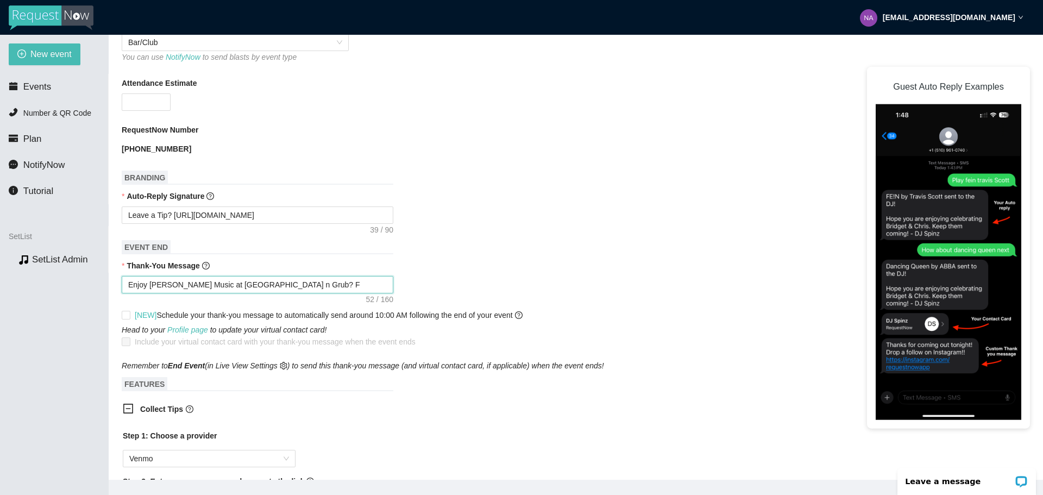
type textarea "Enjoy Nate Worzel Music at Town Square Pub n Grub?"
type textarea "Enjoy Nate Worzel Music at Town Square Pub n Grub? G"
type textarea "Enjoy Nate Worzel Music at Town Square Pub n Grub? Ge"
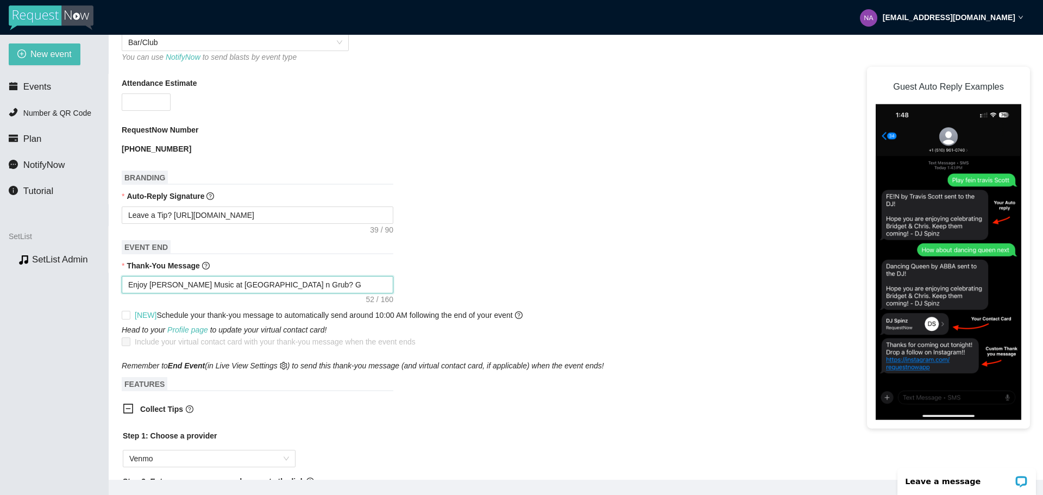
type textarea "Enjoy Nate Worzel Music at Town Square Pub n Grub? Ge"
type textarea "Enjoy Nate Worzel Music at Town Square Pub n Grub? Get"
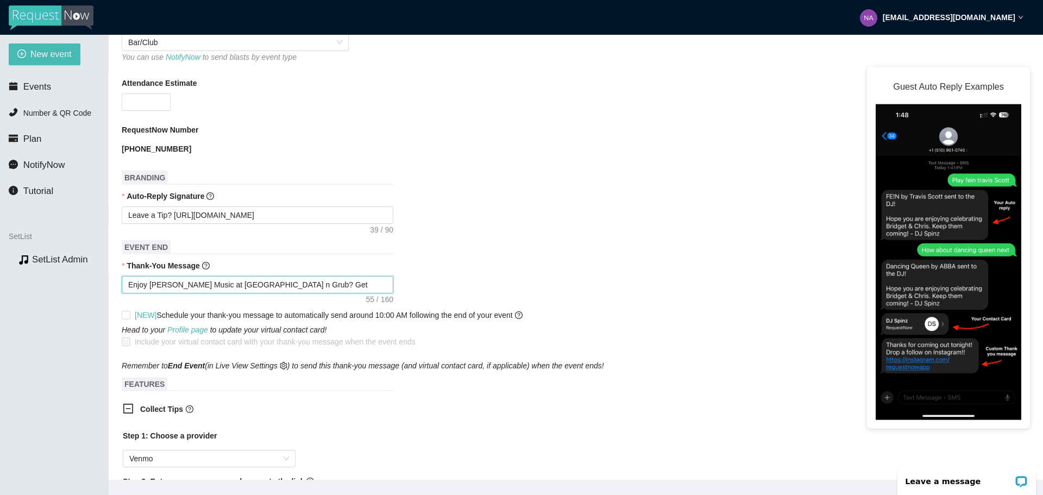
type textarea "Enjoy Nate Worzel Music at Town Square Pub n Grub? Get N"
type textarea "Enjoy Nate Worzel Music at Town Square Pub n Grub? Get No"
type textarea "Enjoy Nate Worzel Music at Town Square Pub n Grub? Get Not"
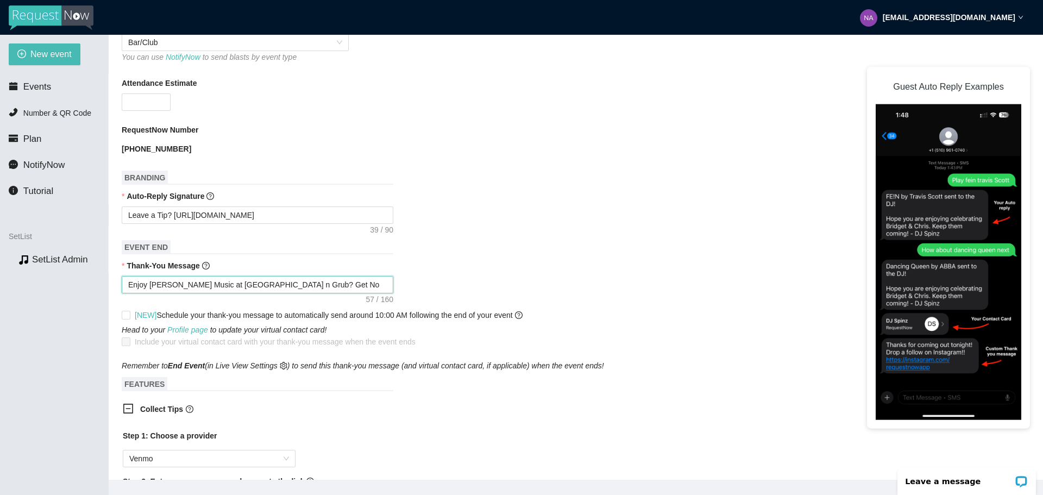
type textarea "Enjoy Nate Worzel Music at Town Square Pub n Grub? Get Not"
type textarea "Enjoy Nate Worzel Music at Town Square Pub n Grub? Get Noti"
type textarea "Enjoy Nate Worzel Music at Town Square Pub n Grub? Get Notif"
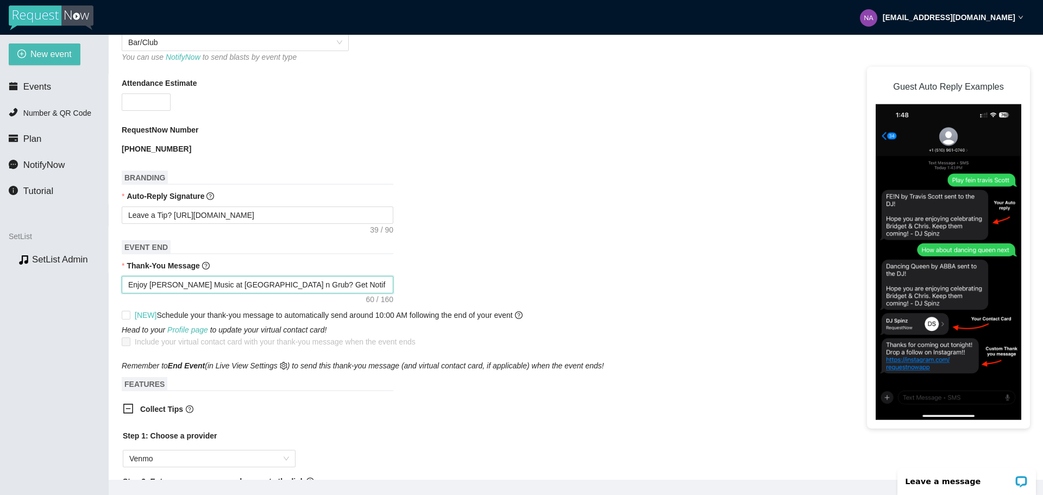
type textarea "Enjoy Nate Worzel Music at Town Square Pub n Grub? Get Notifi"
type textarea "Enjoy Nate Worzel Music at Town Square Pub n Grub? Get Notific"
type textarea "Enjoy Nate Worzel Music at Town Square Pub n Grub? Get Notifica"
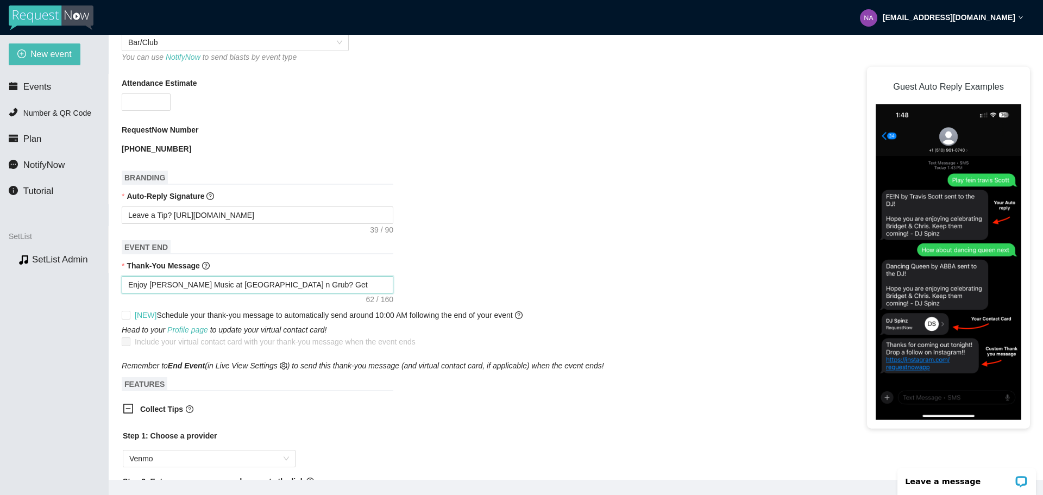
type textarea "Enjoy Nate Worzel Music at Town Square Pub n Grub? Get Notifica"
type textarea "Enjoy Nate Worzel Music at Town Square Pub n Grub? Get Notificat"
type textarea "Enjoy Nate Worzel Music at Town Square Pub n Grub? Get Notificati"
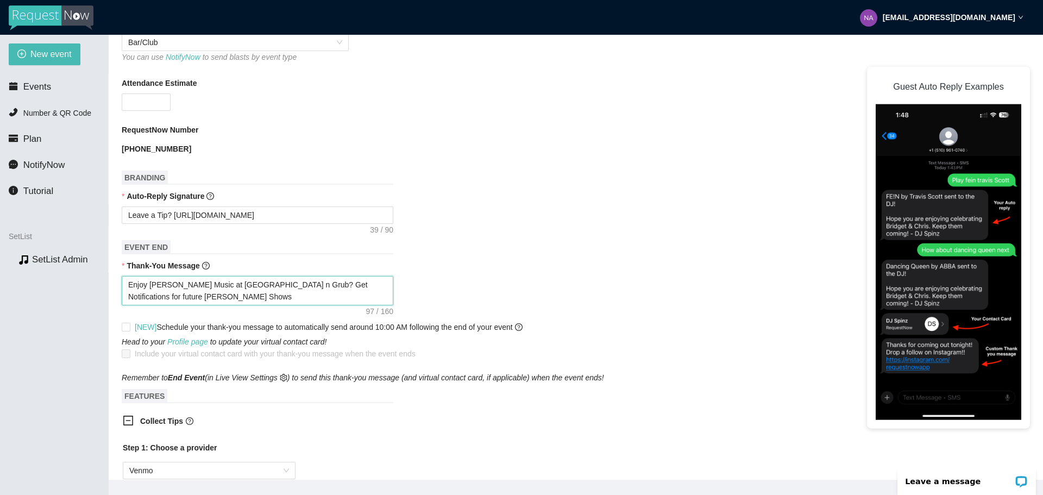
click at [199, 297] on textarea "Enjoy Nate Worzel Music at Town Square Pub n Grub? Get Notifications for future…" at bounding box center [258, 290] width 272 height 29
click at [193, 299] on textarea "Enjoy Nate Worzel Music at Town Square Pub n Grub? Get Notifications for future…" at bounding box center [258, 290] width 272 height 29
click at [236, 296] on textarea "Enjoy Nate Worzel Music at Town Square Pub n Grub? Get Notifications for future…" at bounding box center [258, 290] width 272 height 29
click at [255, 296] on textarea "Enjoy Nate Worzel Music at Town Square Pub n Grub? Get Notifications for future…" at bounding box center [258, 290] width 272 height 29
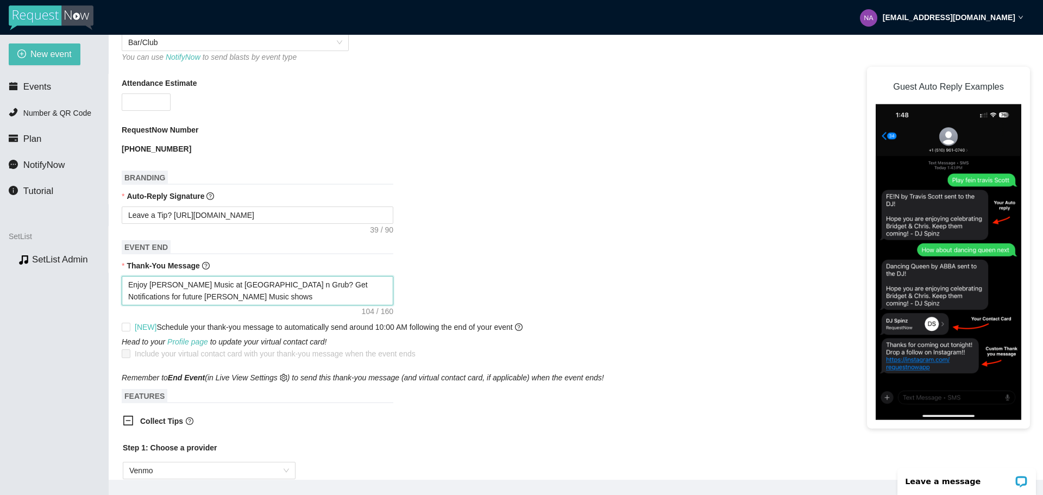
paste textarea "https://mailchi.mp/a60ef4ad1298/follow-nate-worzel-music"
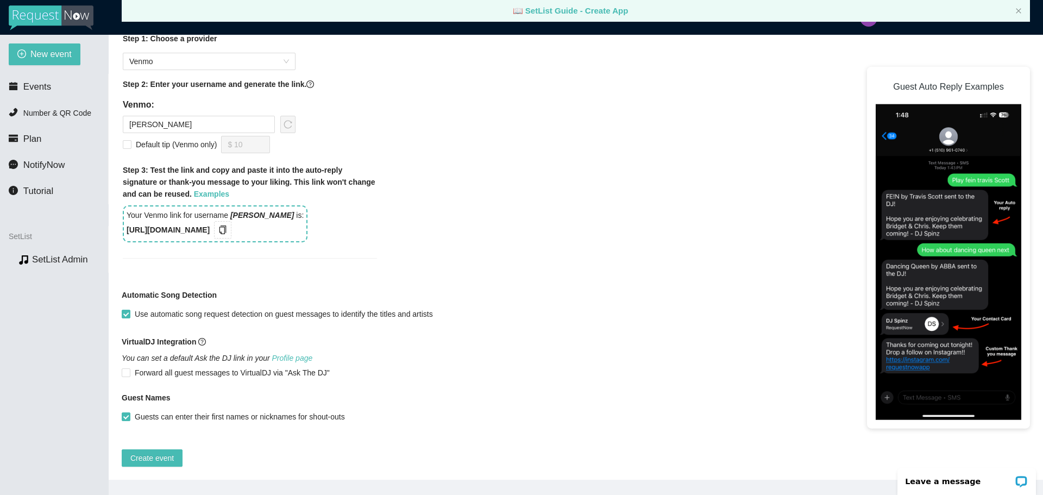
scroll to position [35, 0]
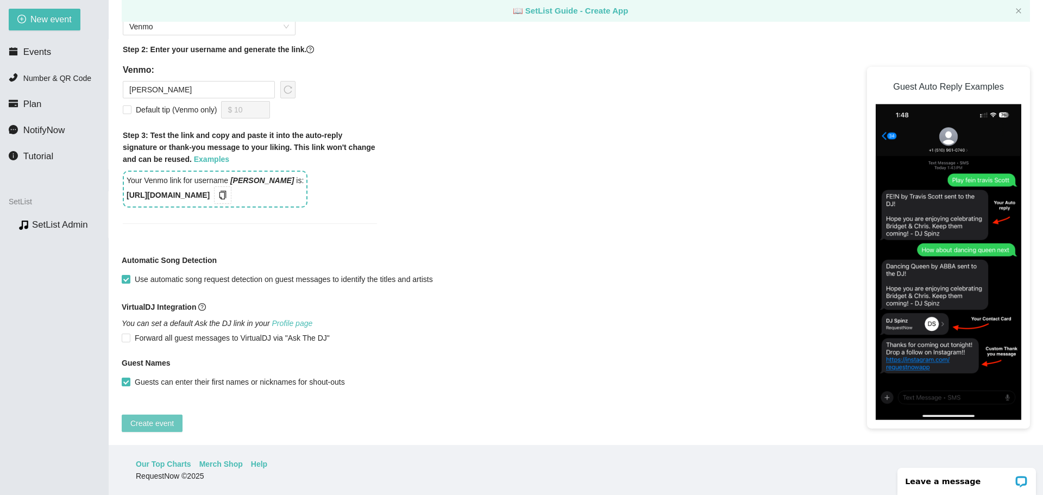
click at [158, 417] on span "Create event" at bounding box center [151, 423] width 43 height 12
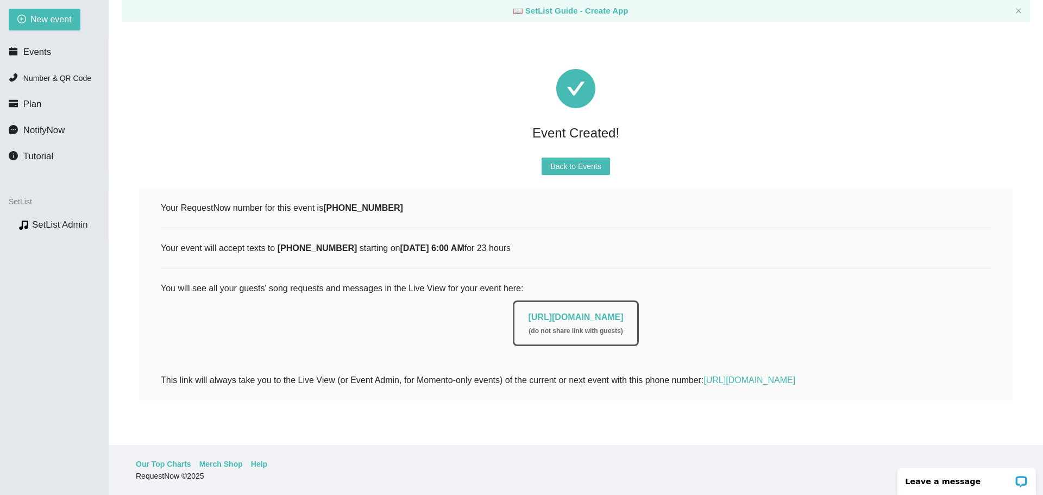
scroll to position [3, 0]
click at [60, 220] on link "SetList Admin" at bounding box center [60, 224] width 56 height 10
click at [578, 314] on link "https://app.requestnow.io/live/emodgne" at bounding box center [575, 316] width 95 height 9
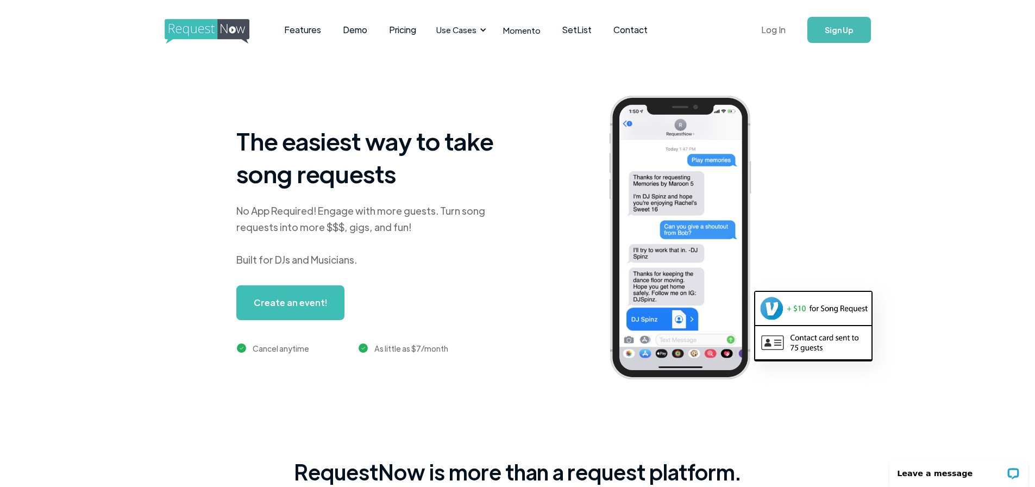
click at [770, 32] on link "Log In" at bounding box center [773, 30] width 46 height 38
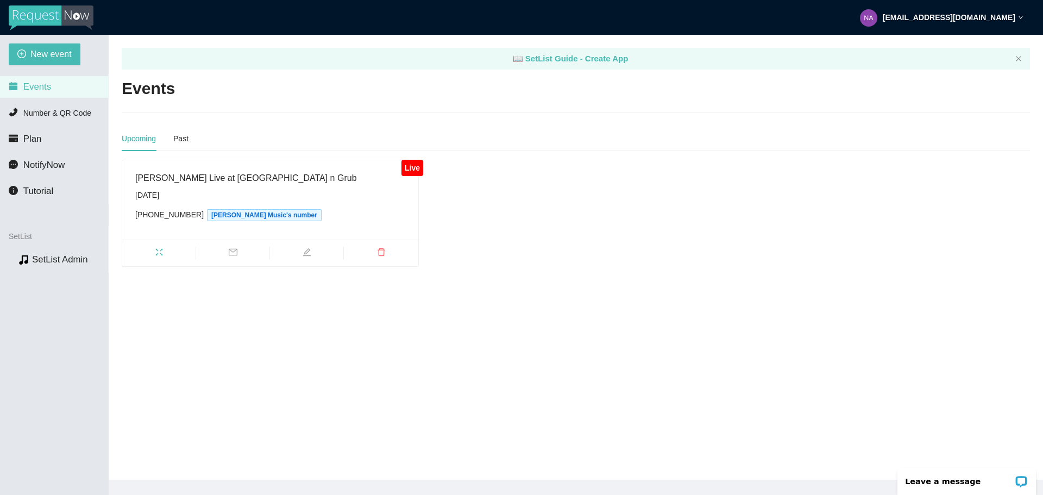
click at [193, 175] on div "Nate Worzel Live at Town Square Pub n Grub" at bounding box center [270, 178] width 270 height 14
click at [411, 167] on div "Live" at bounding box center [411, 168] width 21 height 16
drag, startPoint x: 208, startPoint y: 213, endPoint x: 157, endPoint y: 202, distance: 51.8
click at [157, 202] on span "Friday, August 15th (636) 674-6597 Nate Worzel Music's number" at bounding box center [270, 205] width 270 height 32
click at [162, 251] on icon "fullscreen" at bounding box center [159, 252] width 9 height 9
